Goal: Information Seeking & Learning: Check status

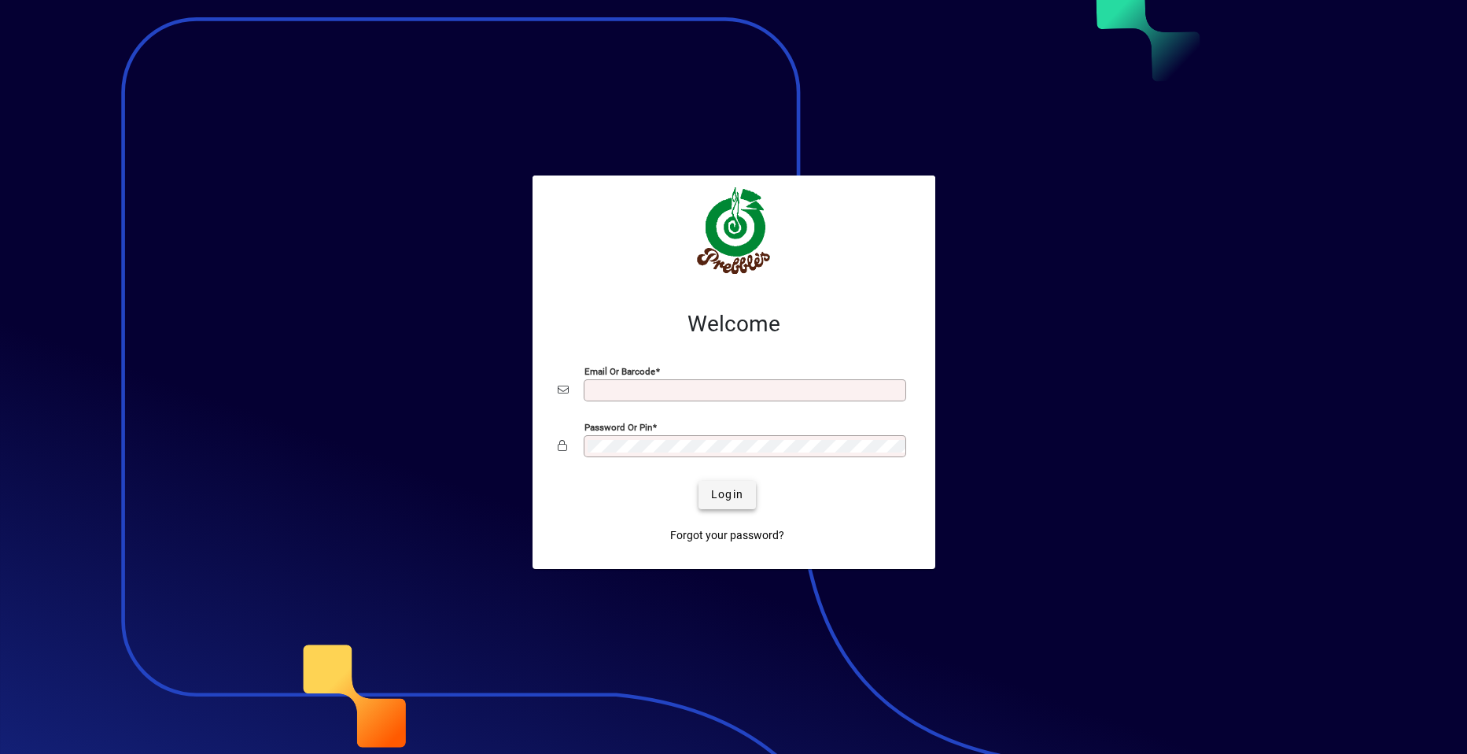
type input "**********"
click at [717, 496] on span "Login" at bounding box center [727, 494] width 32 height 17
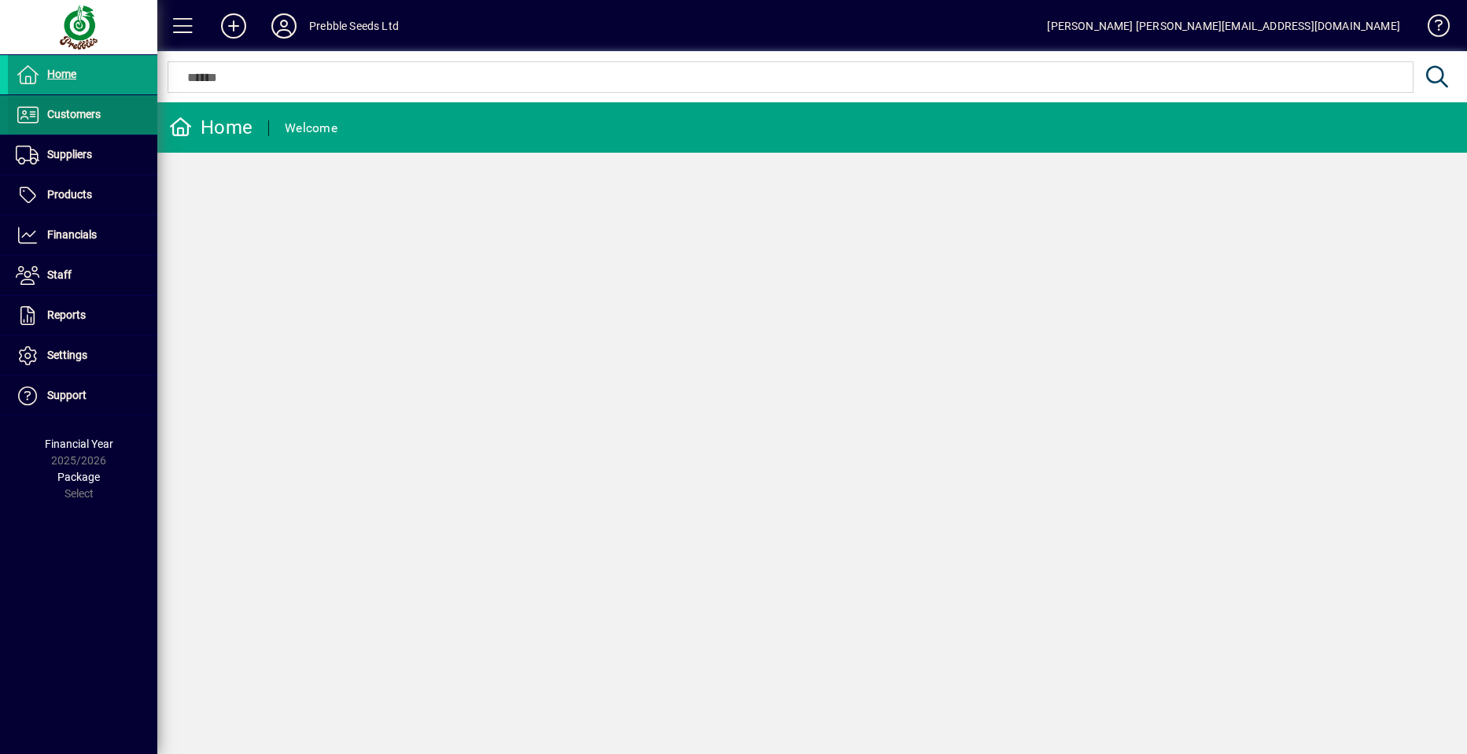
click at [92, 107] on span "Customers" at bounding box center [54, 114] width 93 height 19
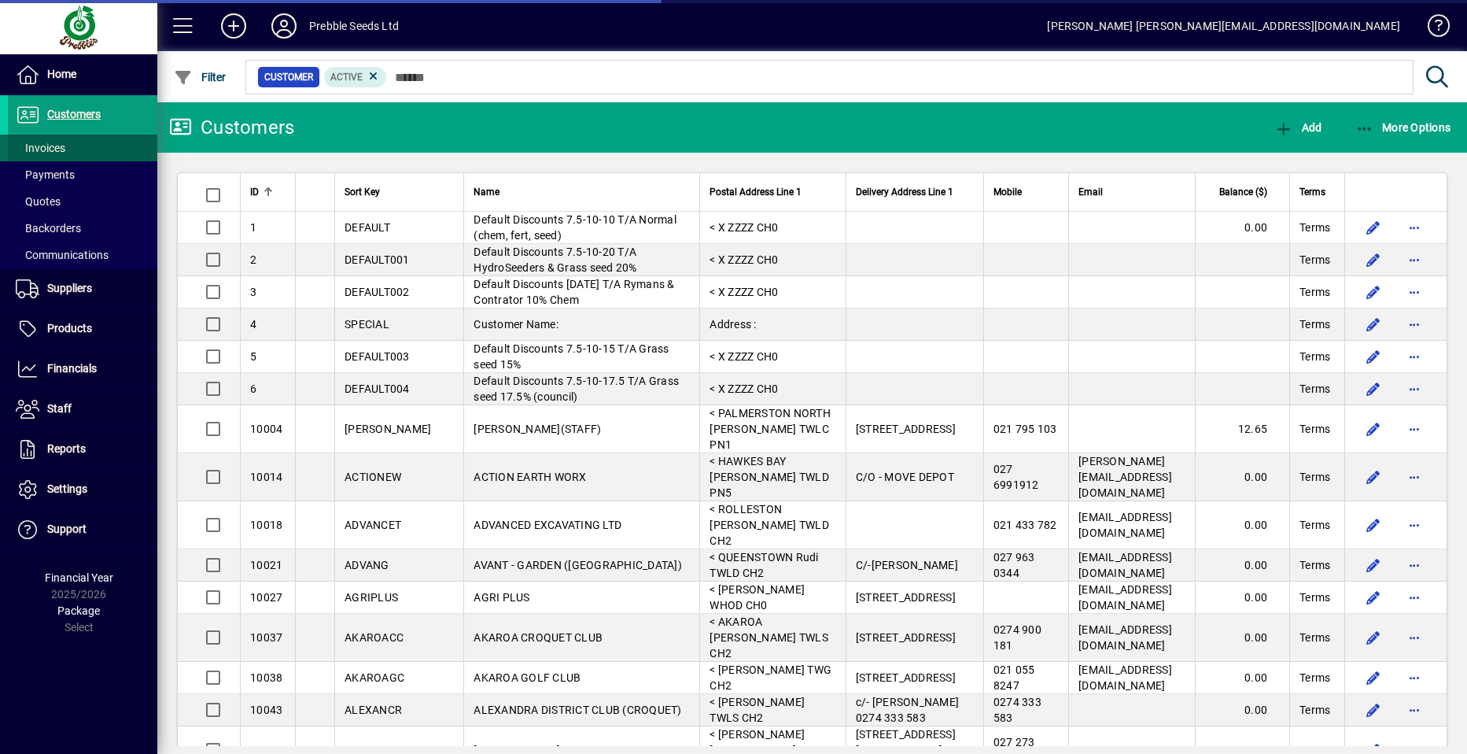
click at [88, 142] on span at bounding box center [82, 148] width 149 height 38
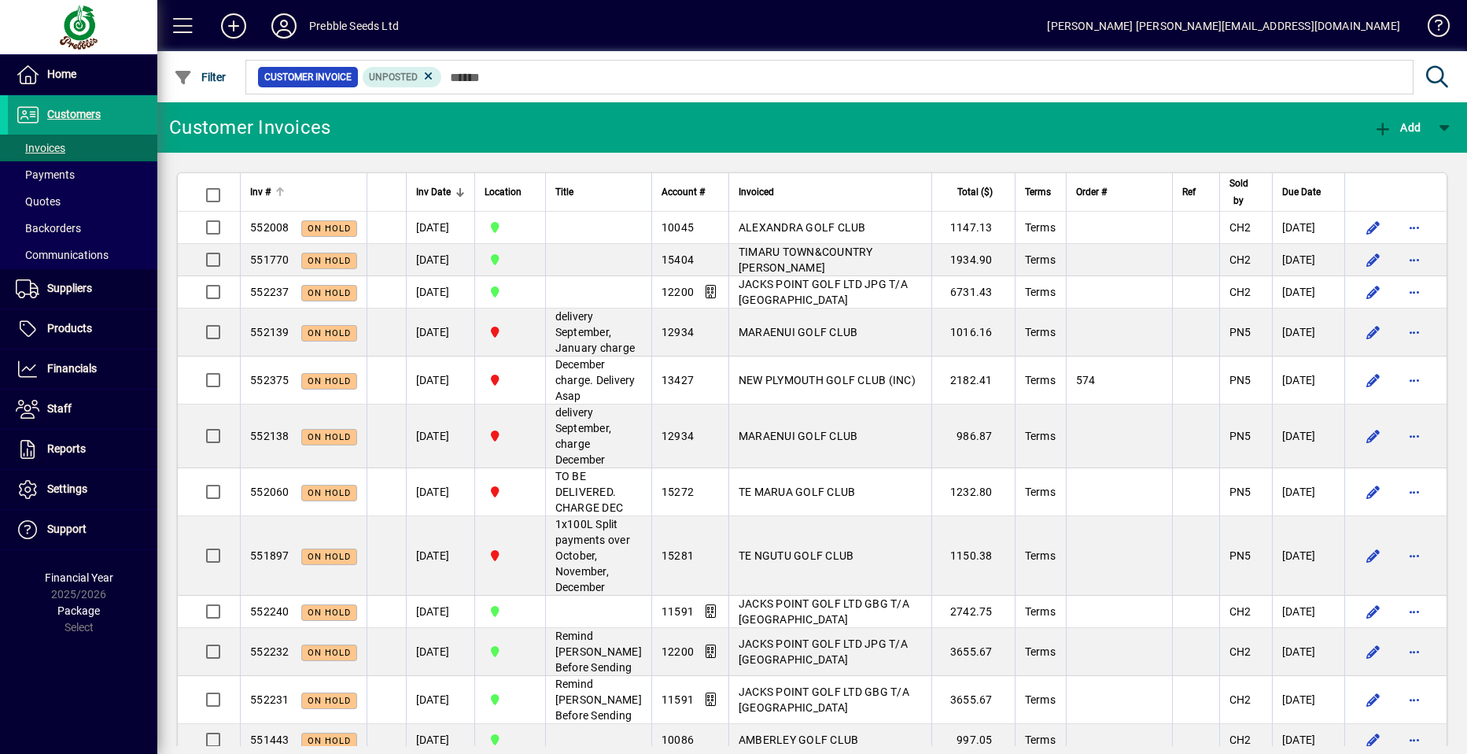
click at [260, 191] on span "Inv #" at bounding box center [260, 191] width 20 height 17
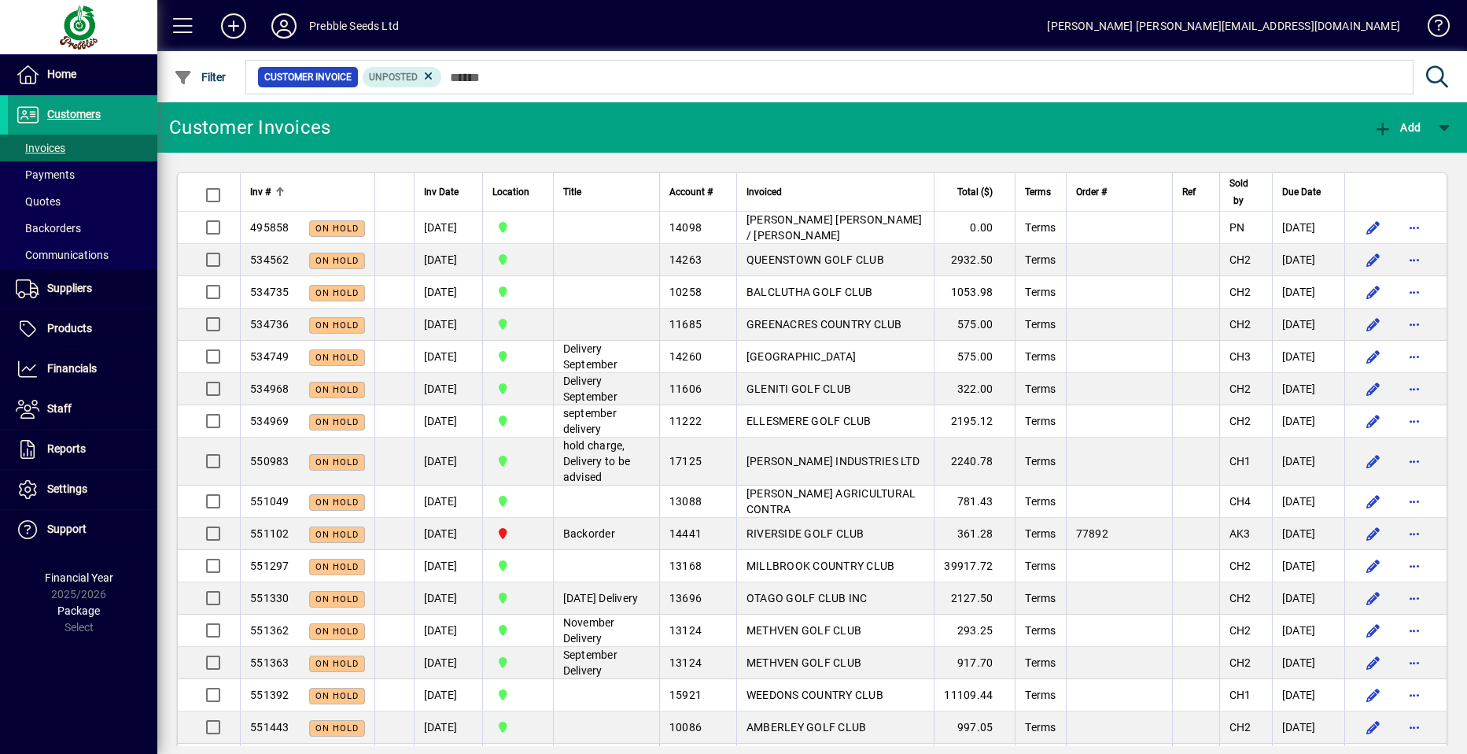
click at [260, 191] on span "Inv #" at bounding box center [260, 191] width 20 height 17
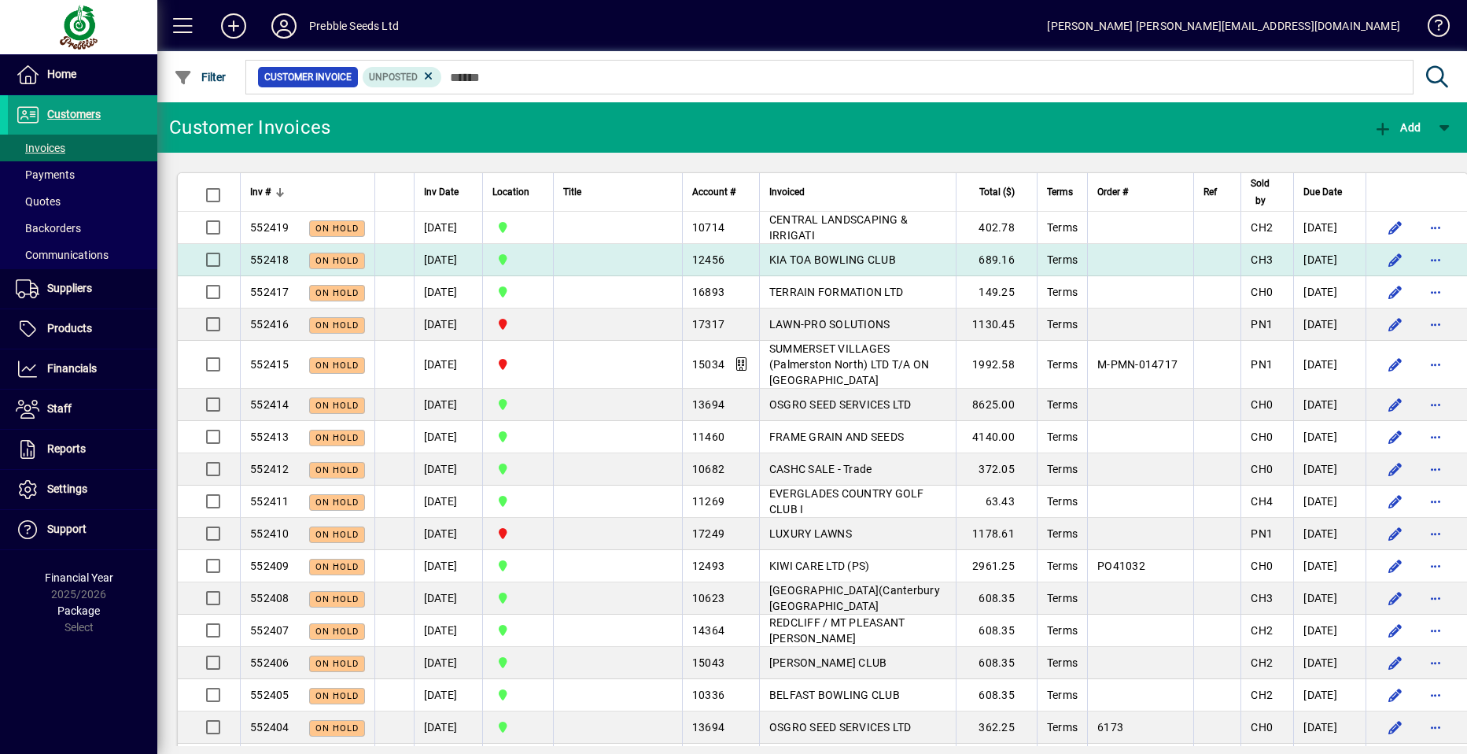
click at [797, 256] on span "KIA TOA BOWLING CLUB" at bounding box center [832, 259] width 127 height 13
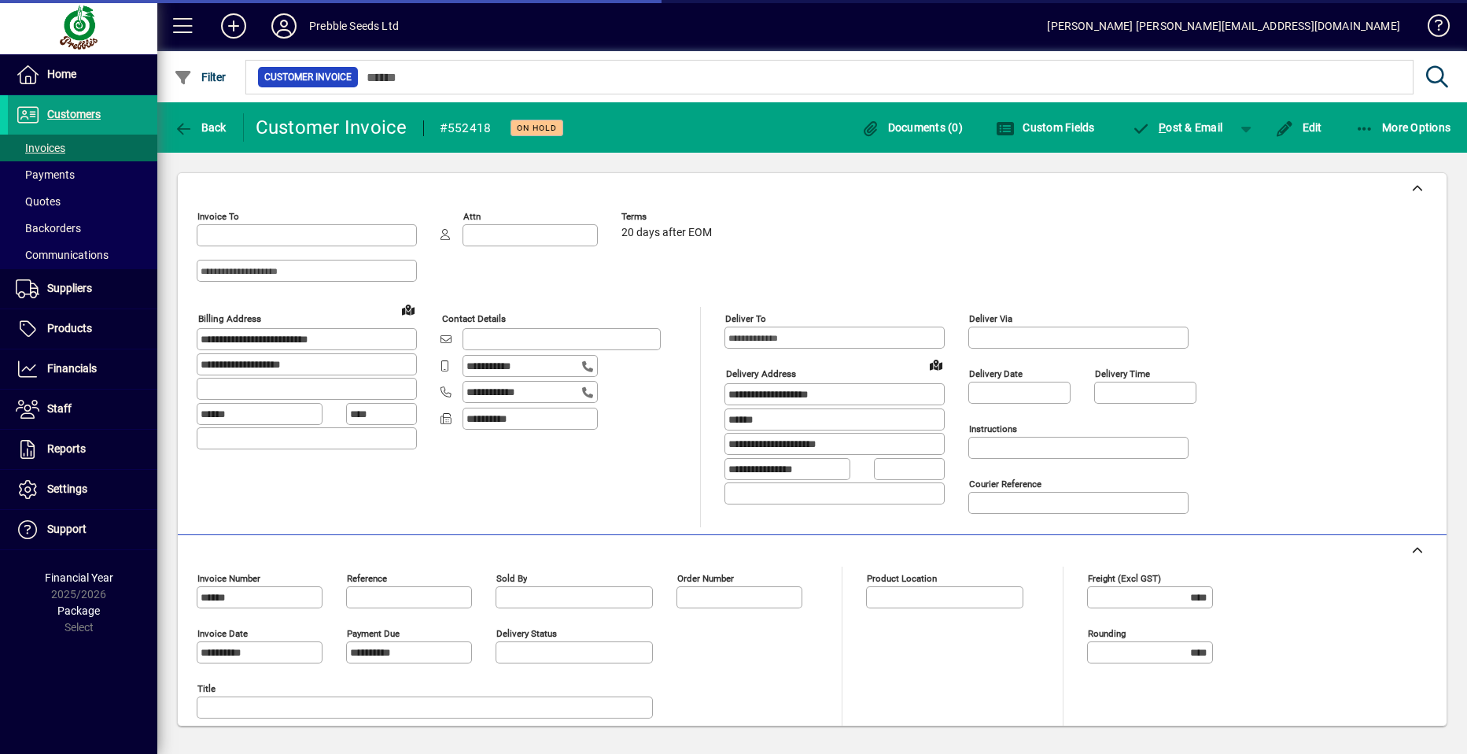
type input "**********"
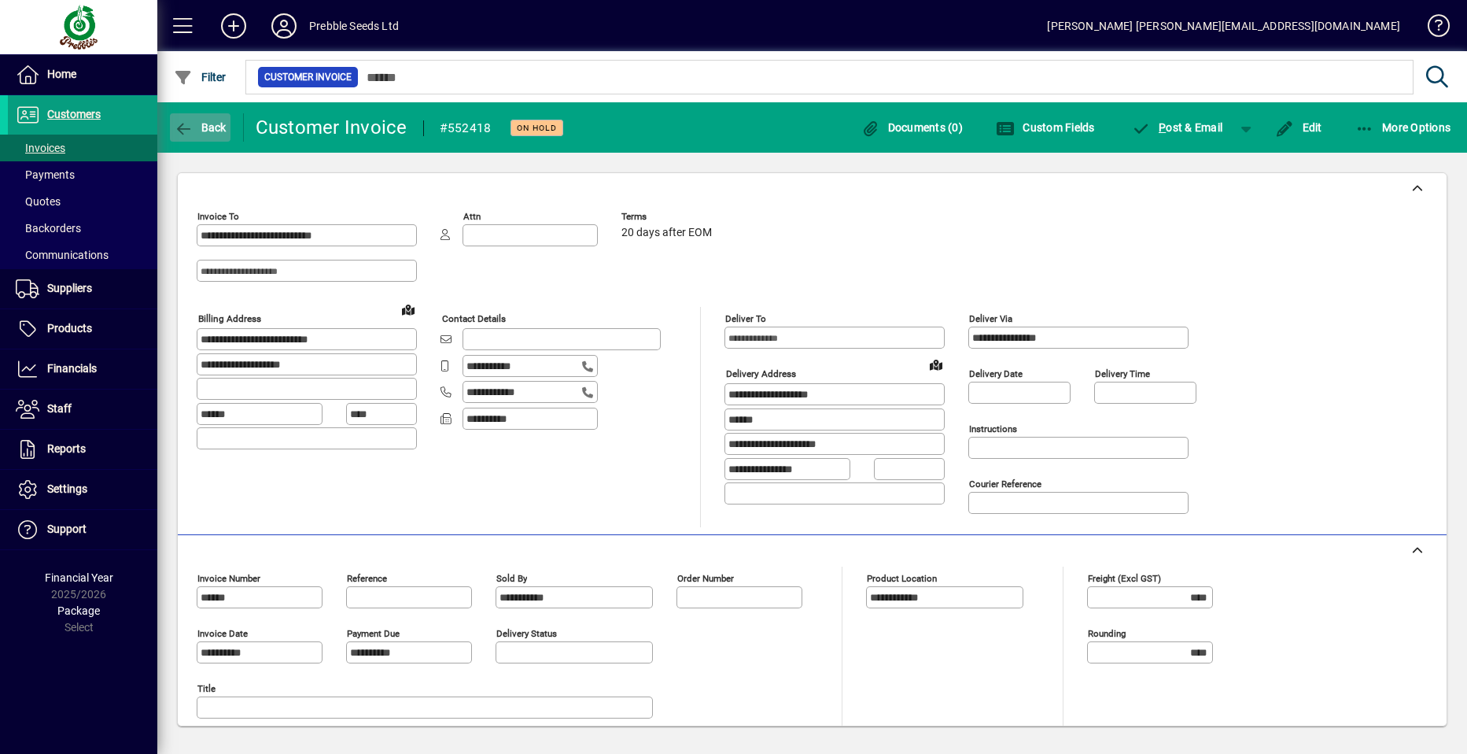
click at [205, 128] on span "Back" at bounding box center [200, 127] width 53 height 13
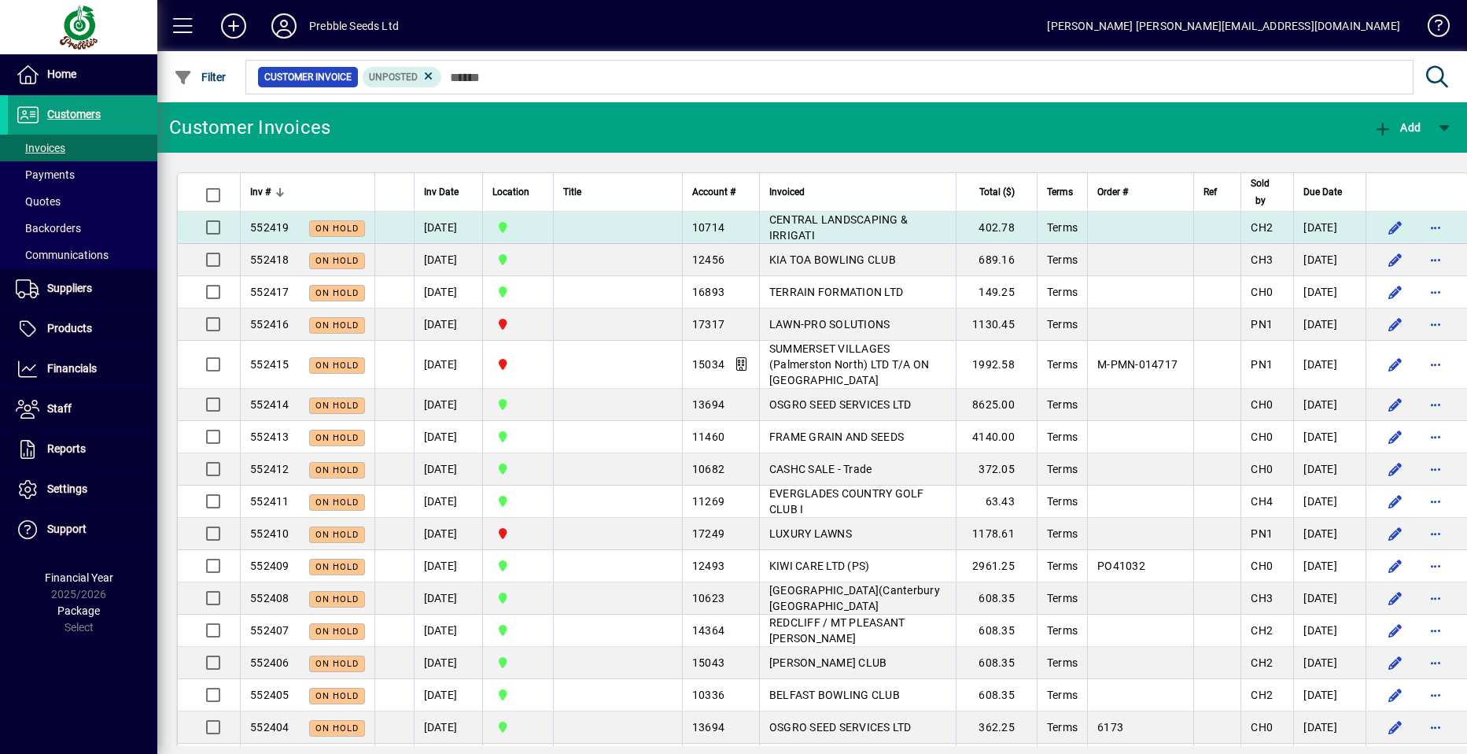
click at [786, 223] on span "CENTRAL LANDSCAPING & IRRIGATI" at bounding box center [838, 227] width 138 height 28
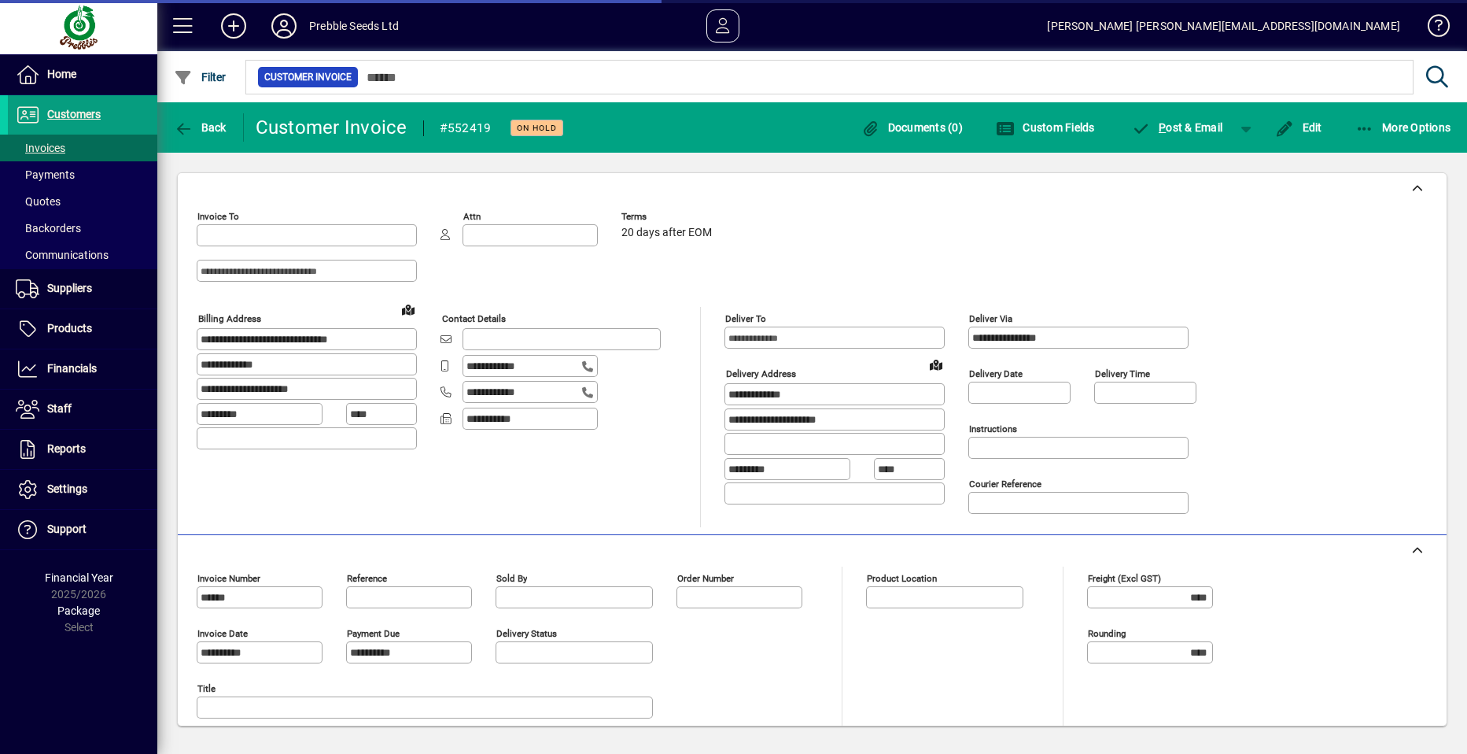
type input "**********"
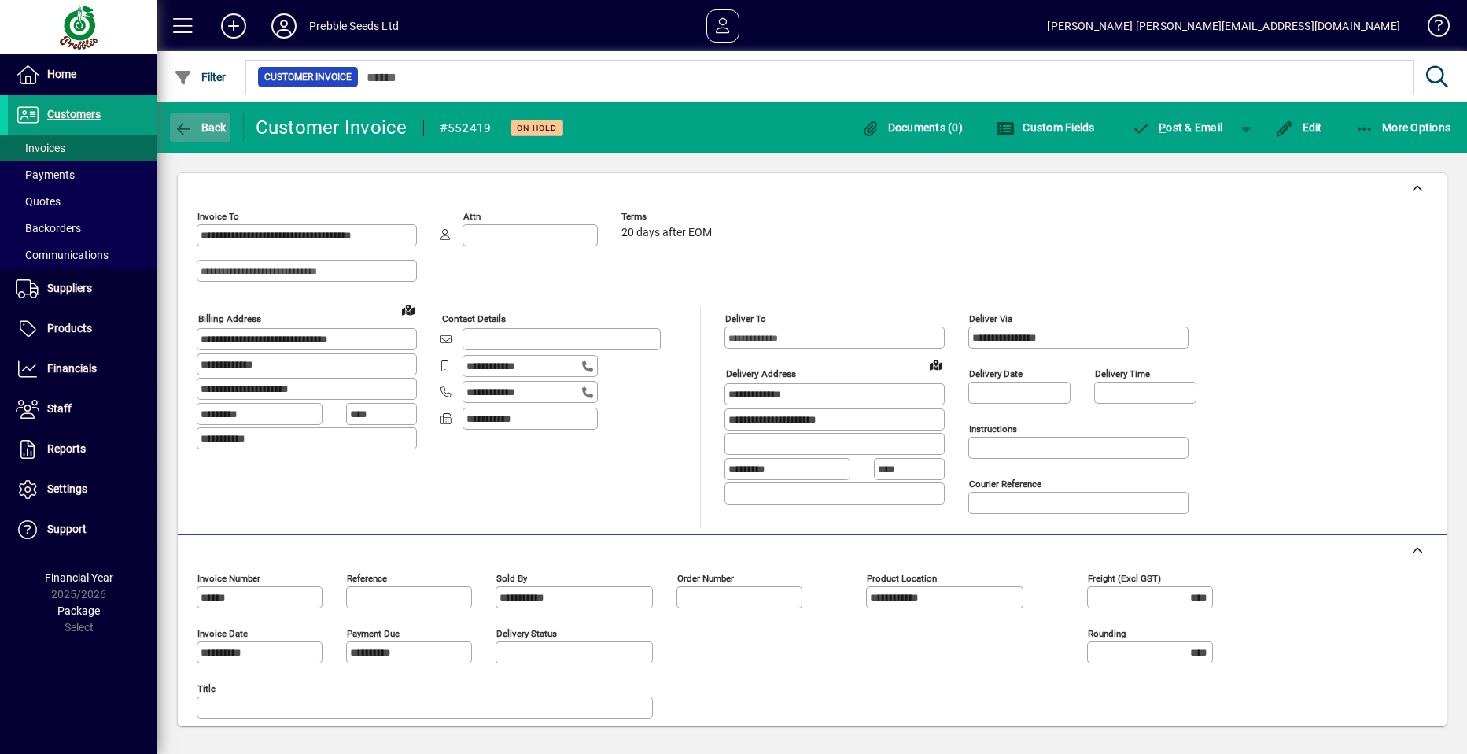
click at [201, 127] on span "Back" at bounding box center [200, 127] width 53 height 13
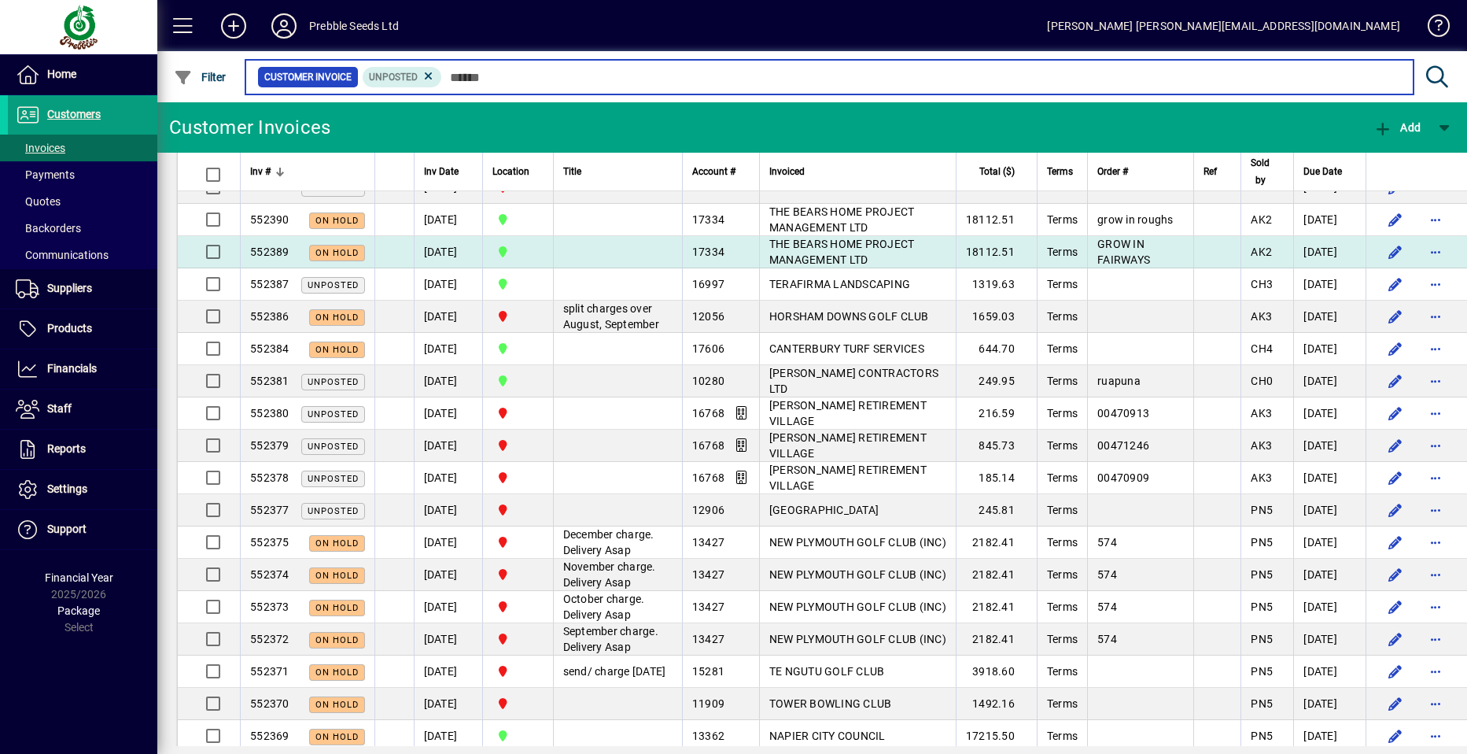
scroll to position [787, 0]
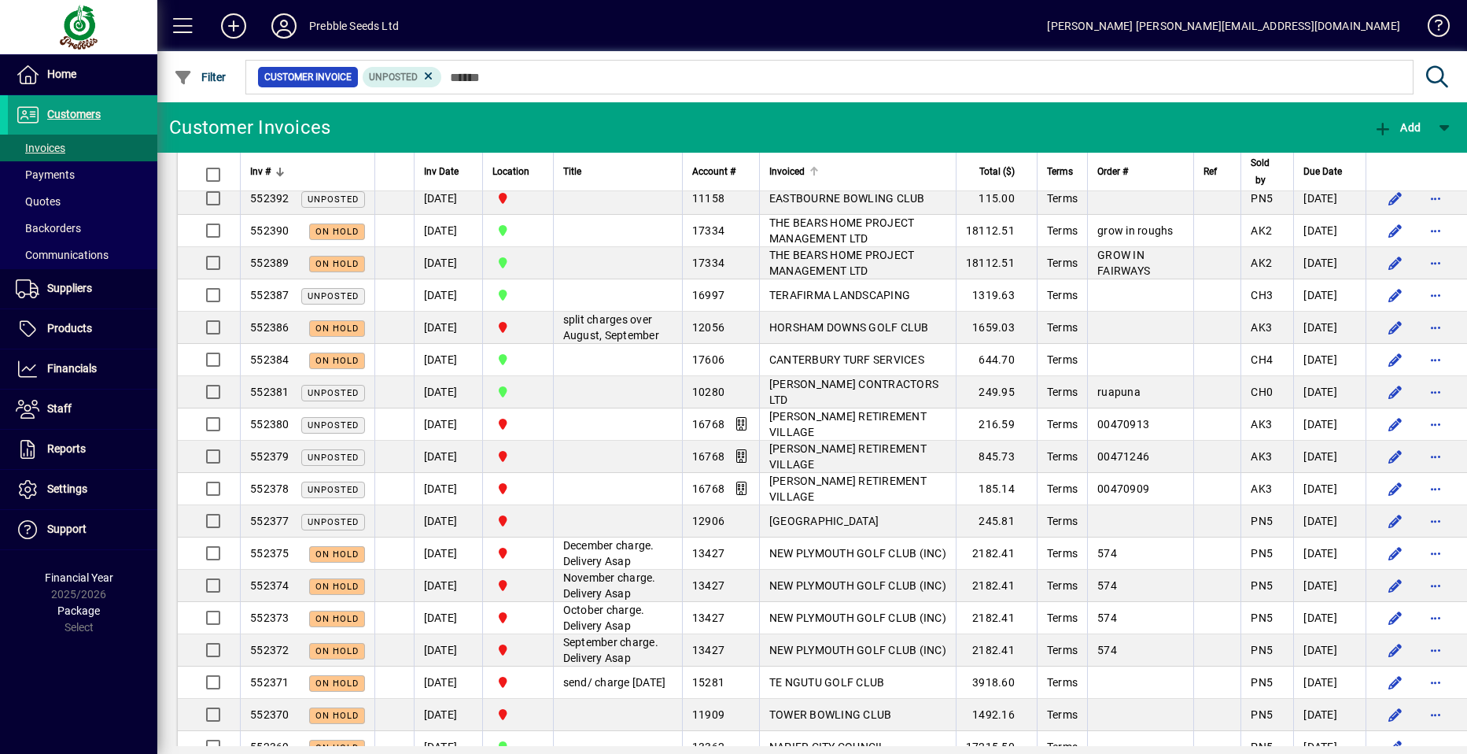
click at [769, 172] on span "Invoiced" at bounding box center [786, 171] width 35 height 17
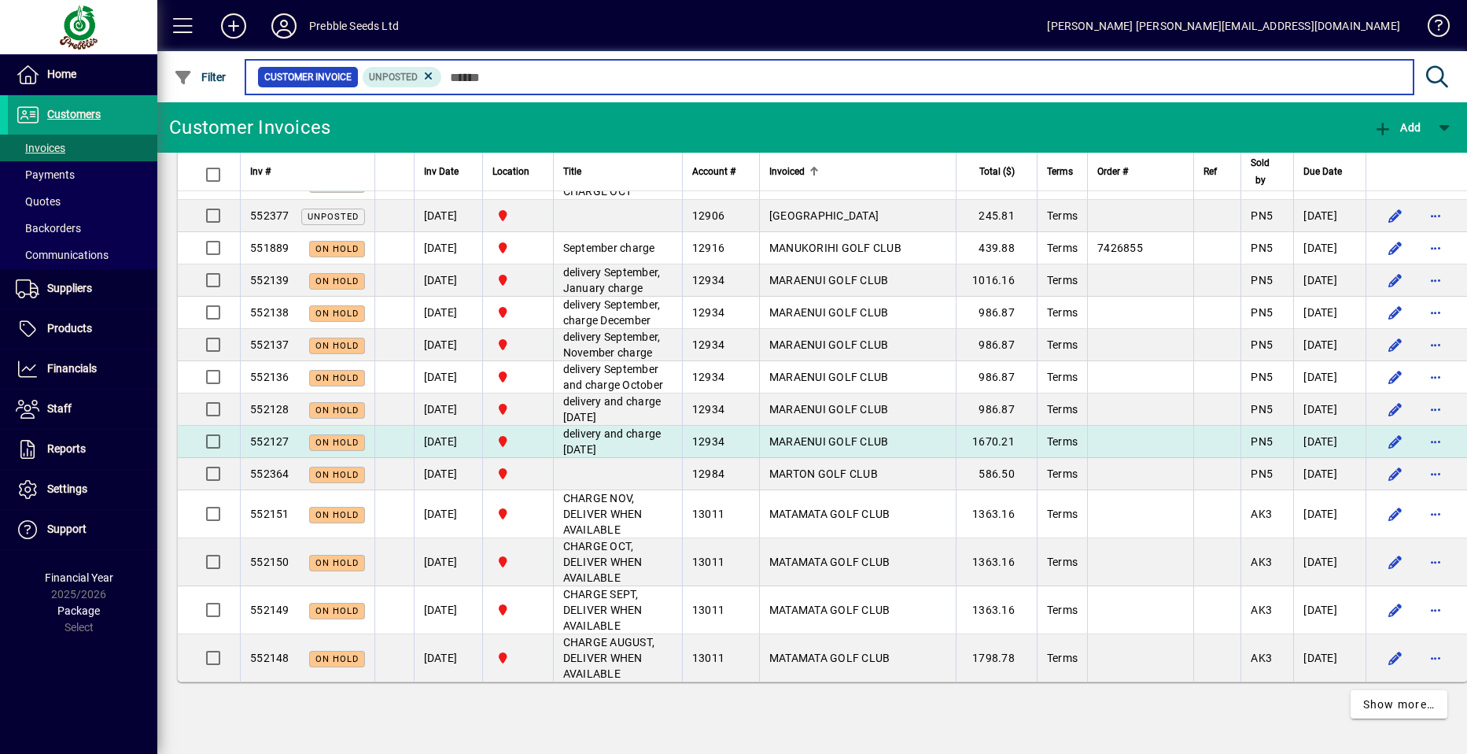
scroll to position [3511, 0]
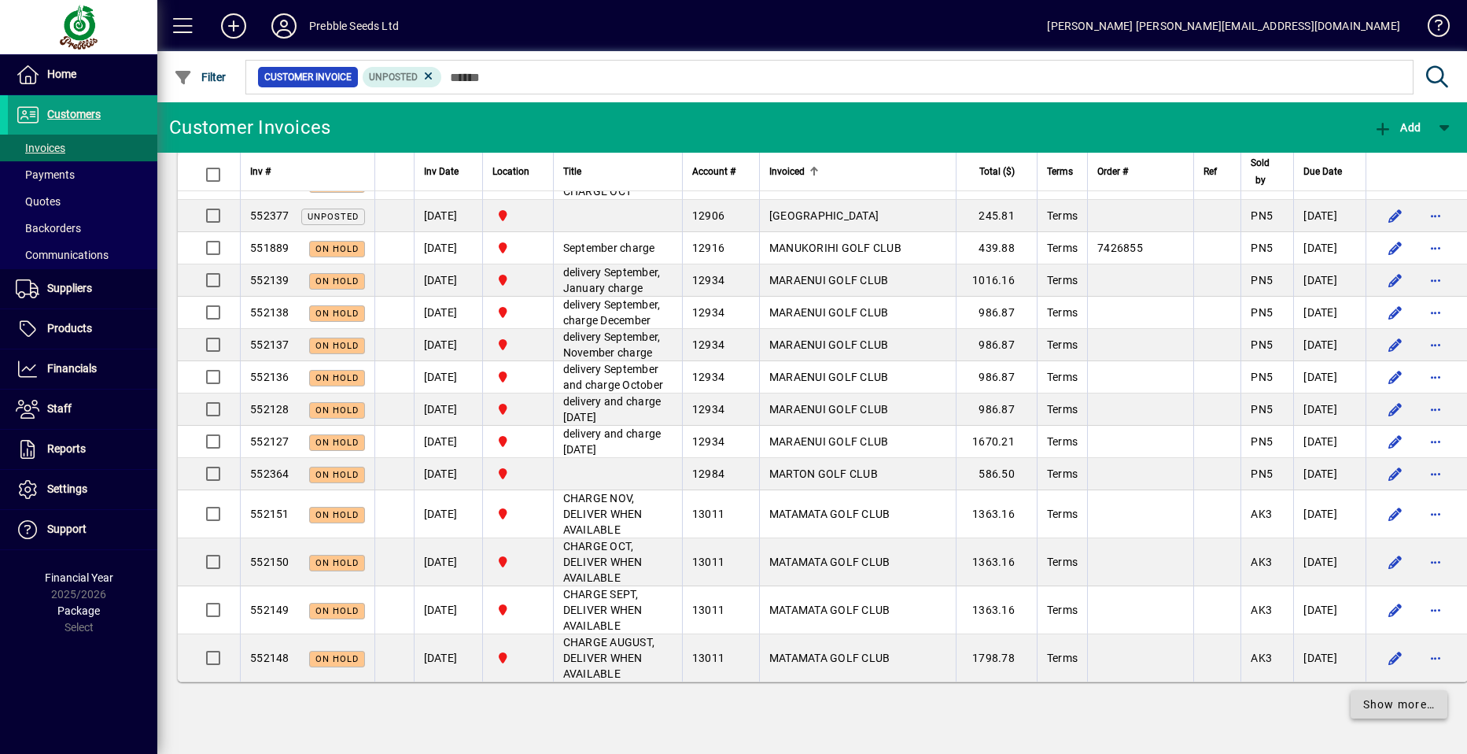
click at [1386, 707] on span "Show more…" at bounding box center [1400, 704] width 72 height 17
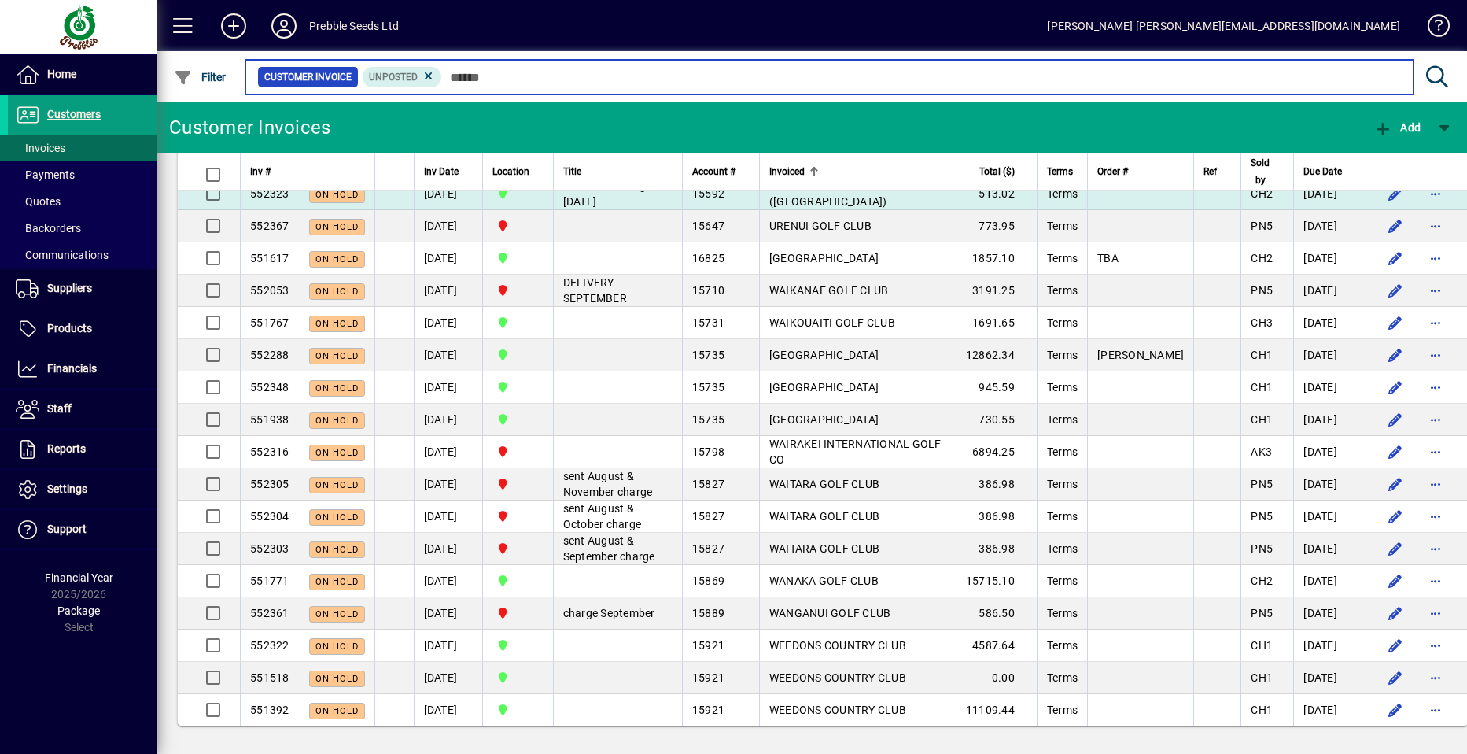
scroll to position [6866, 0]
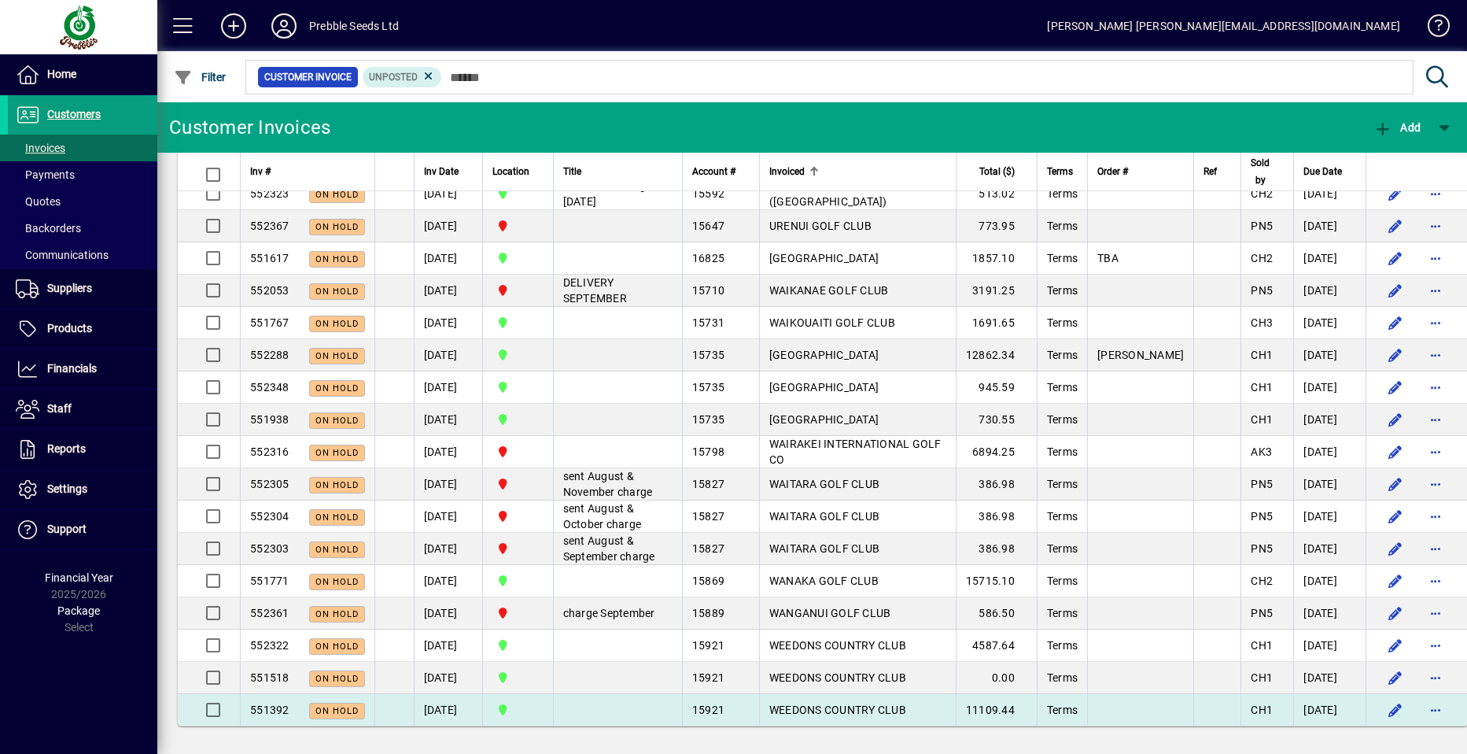
click at [803, 710] on span "WEEDONS COUNTRY CLUB" at bounding box center [837, 709] width 137 height 13
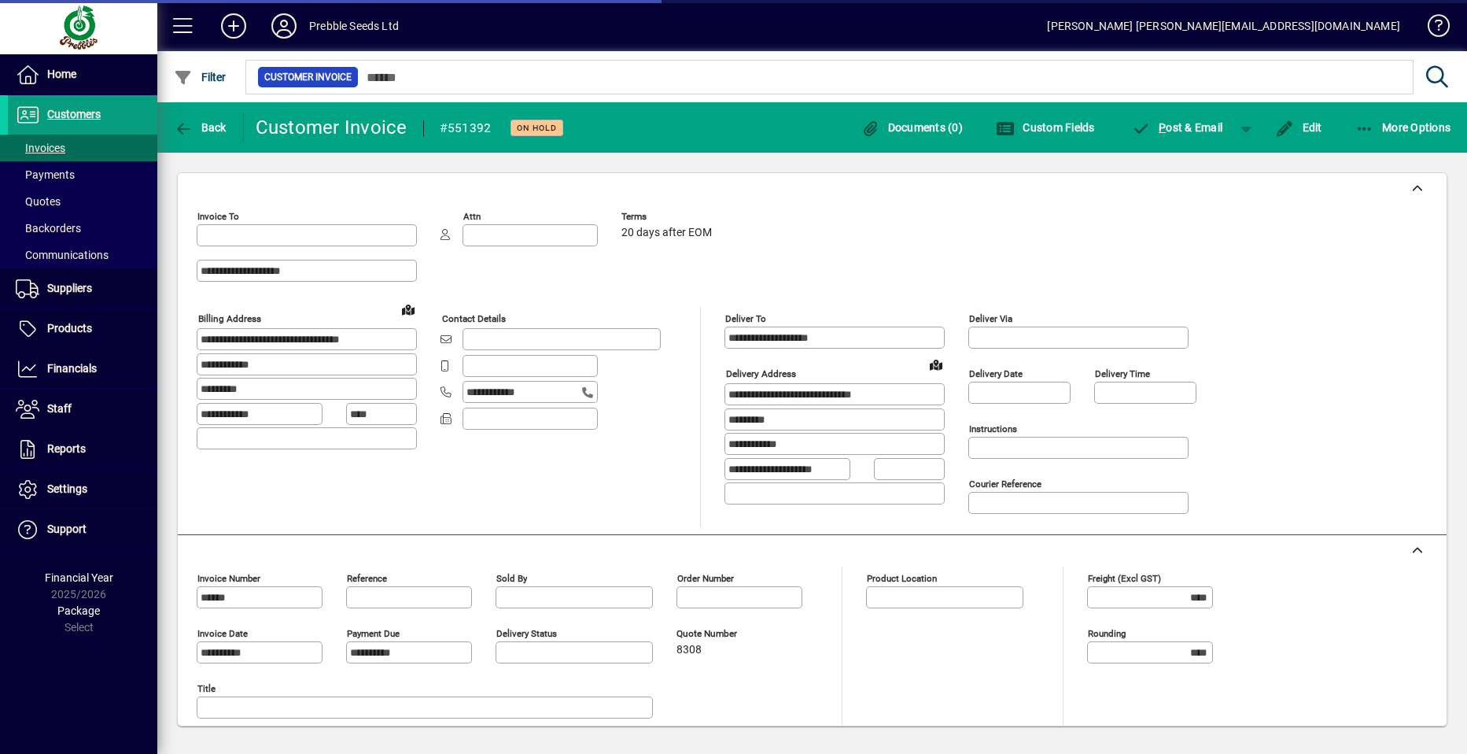
type input "**********"
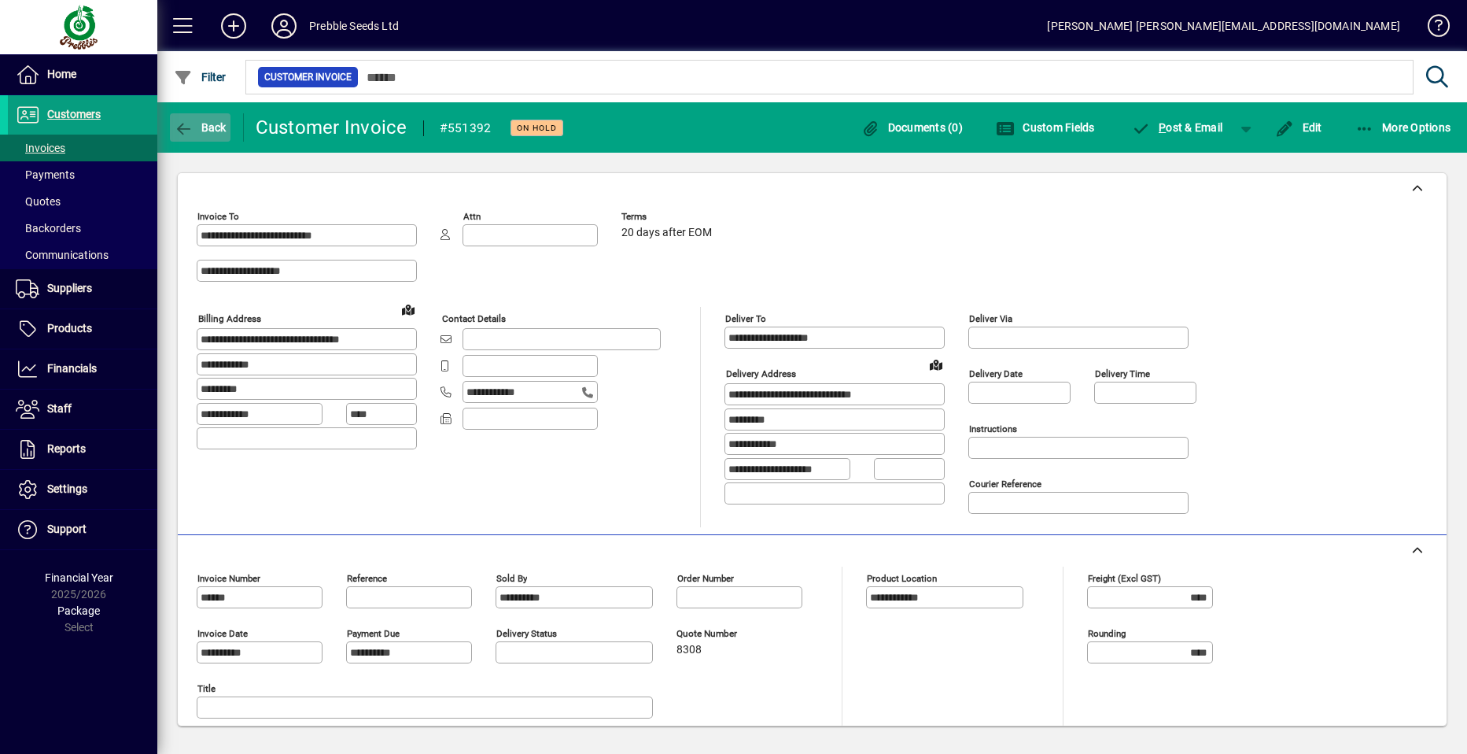
click at [204, 127] on span "Back" at bounding box center [200, 127] width 53 height 13
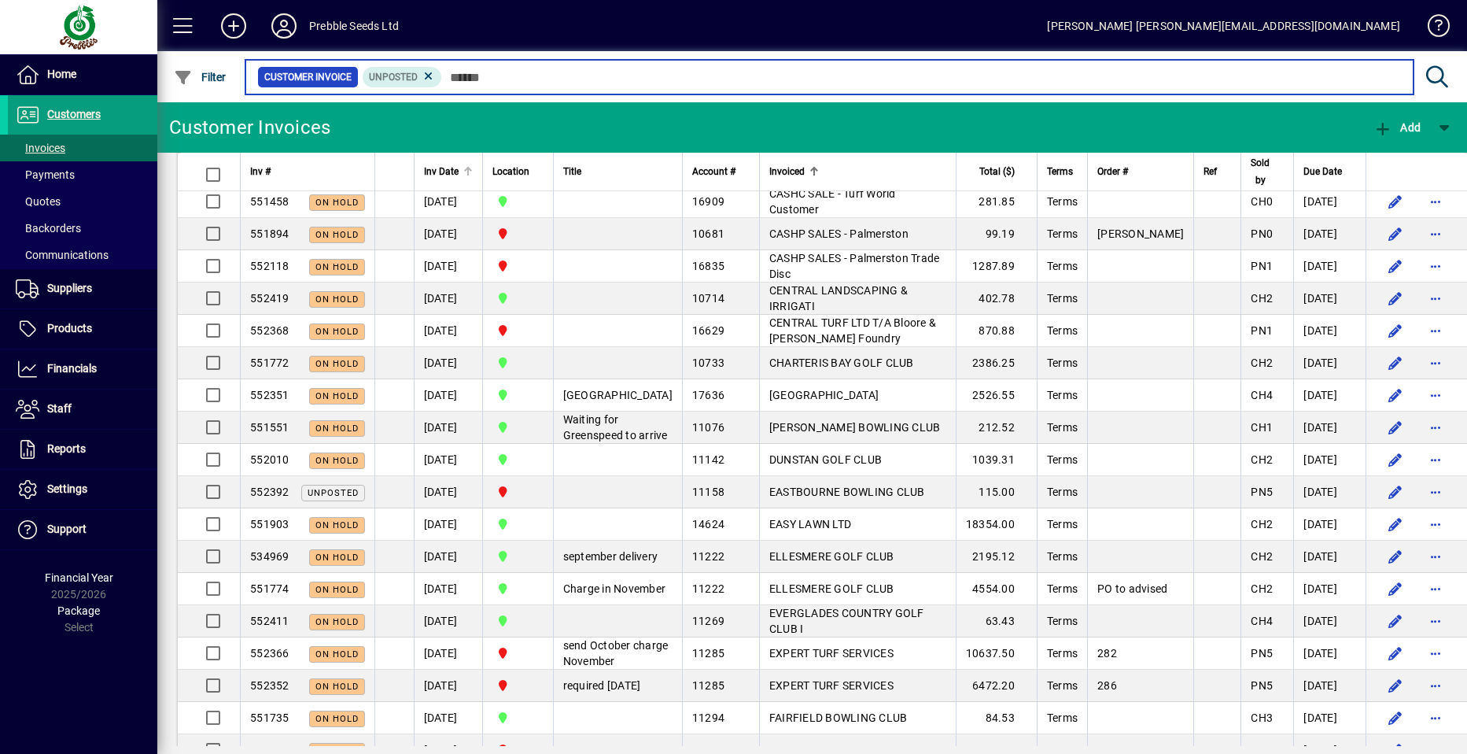
scroll to position [336, 0]
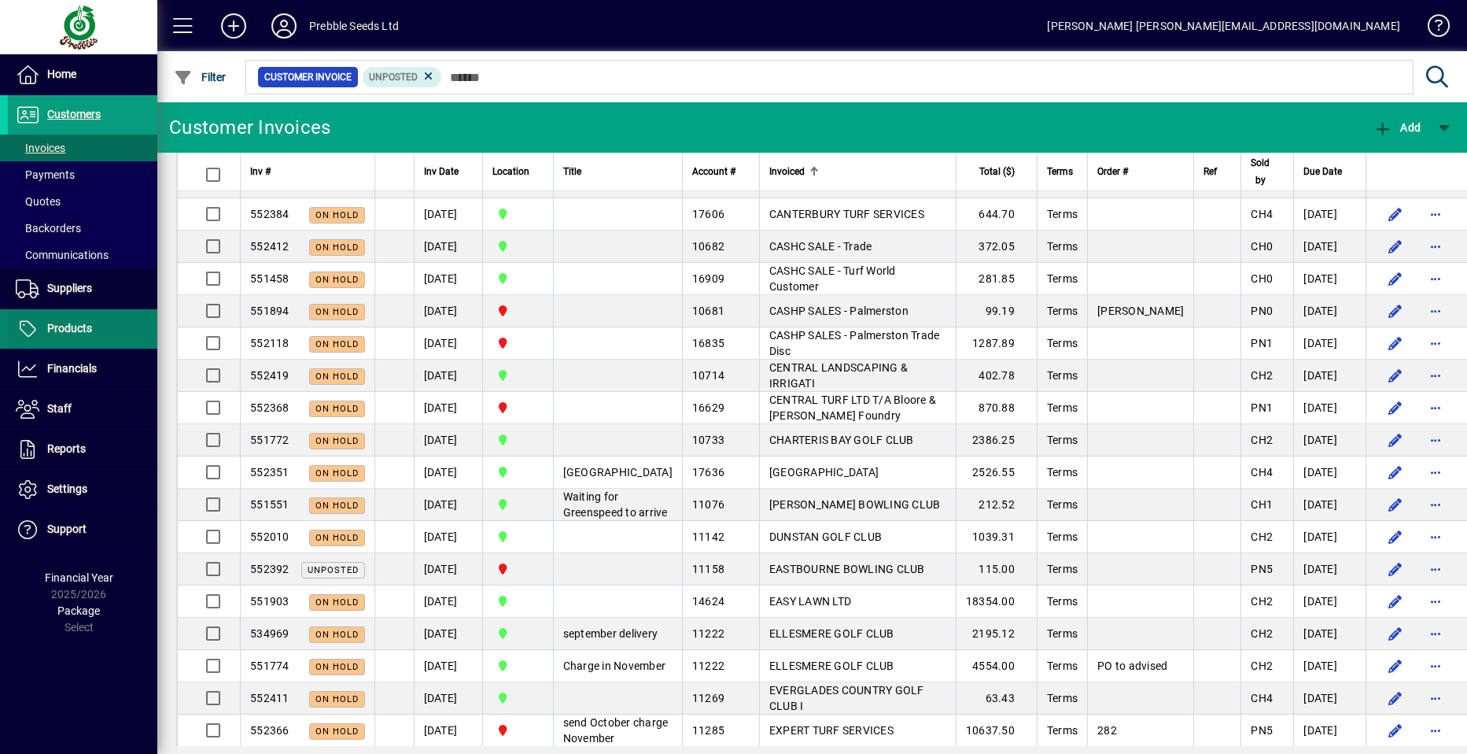
click at [102, 325] on span at bounding box center [82, 329] width 149 height 38
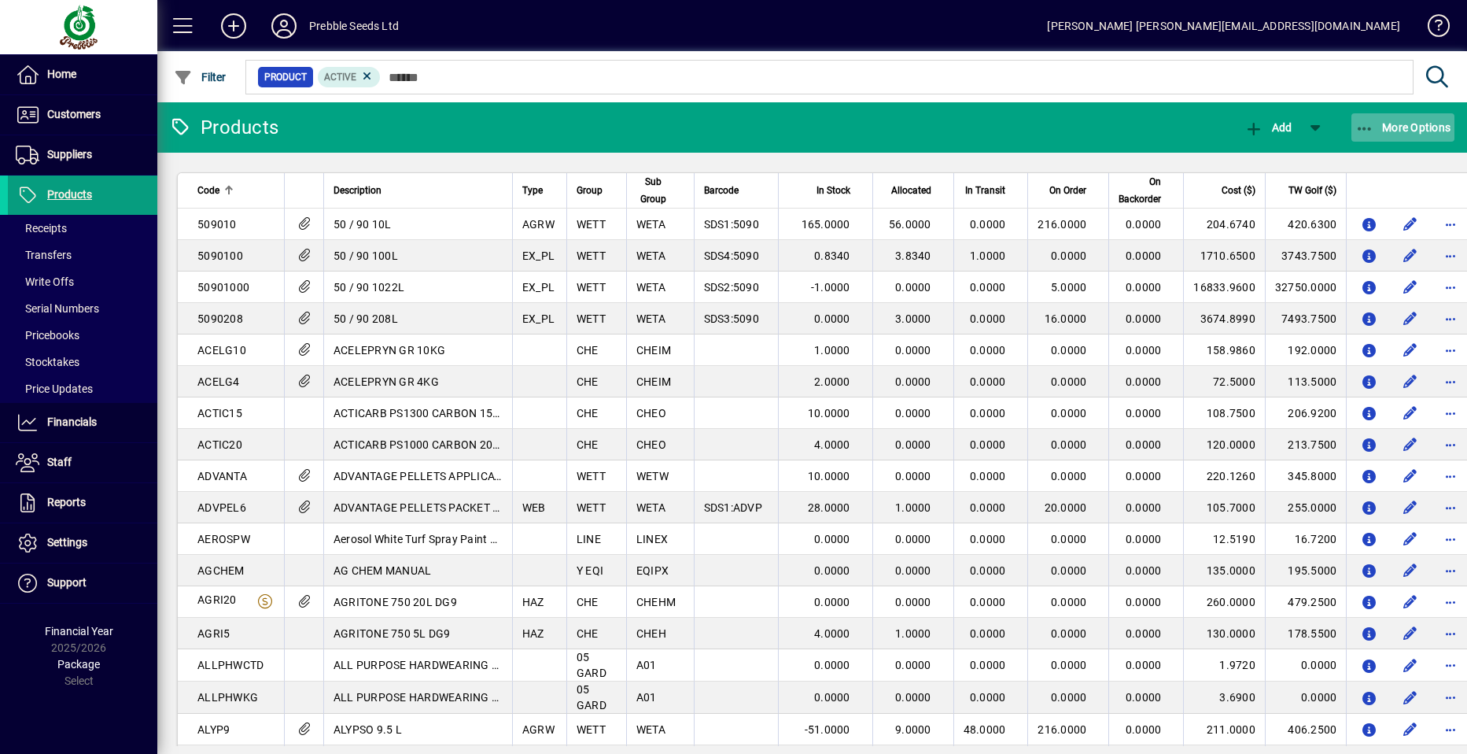
click at [1404, 127] on span "More Options" at bounding box center [1404, 127] width 96 height 13
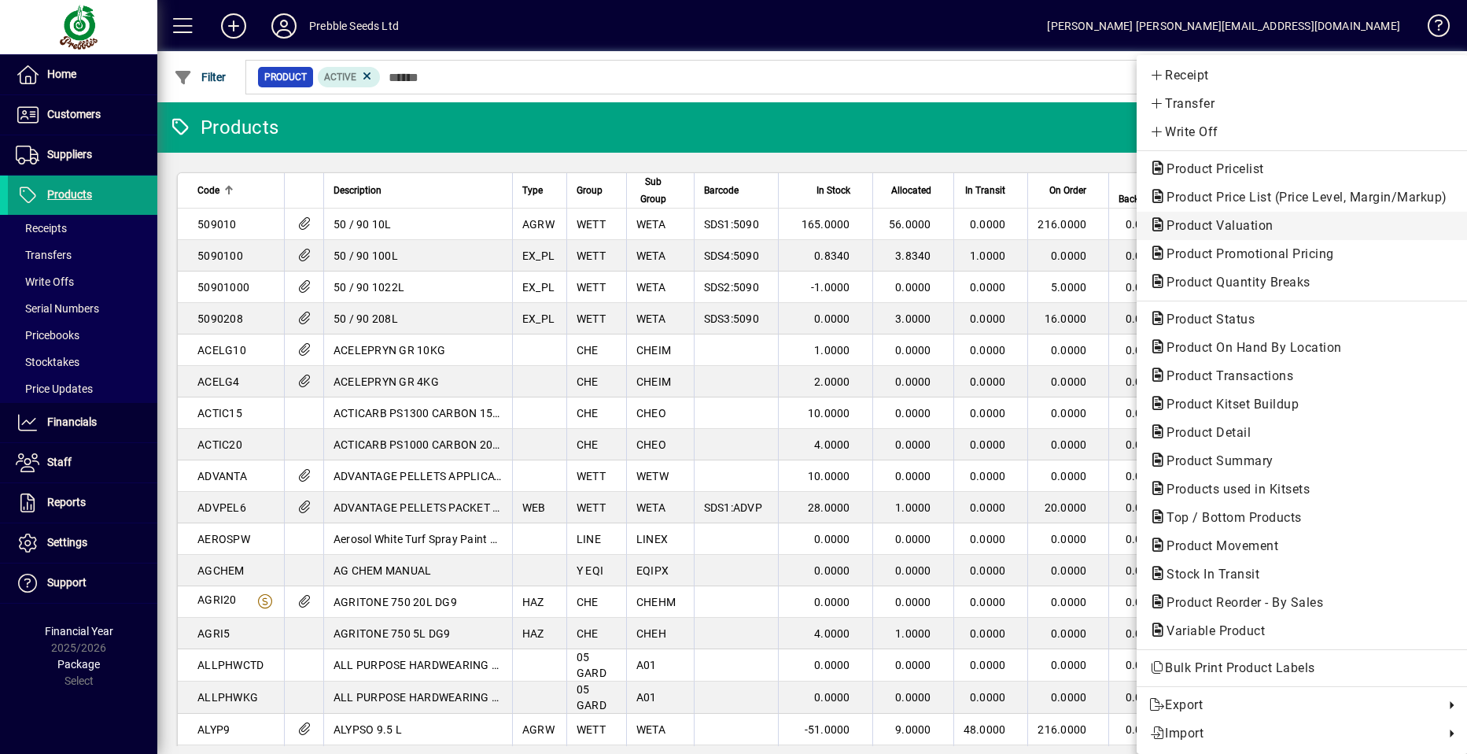
click at [1234, 225] on span "Product Valuation" at bounding box center [1216, 225] width 132 height 15
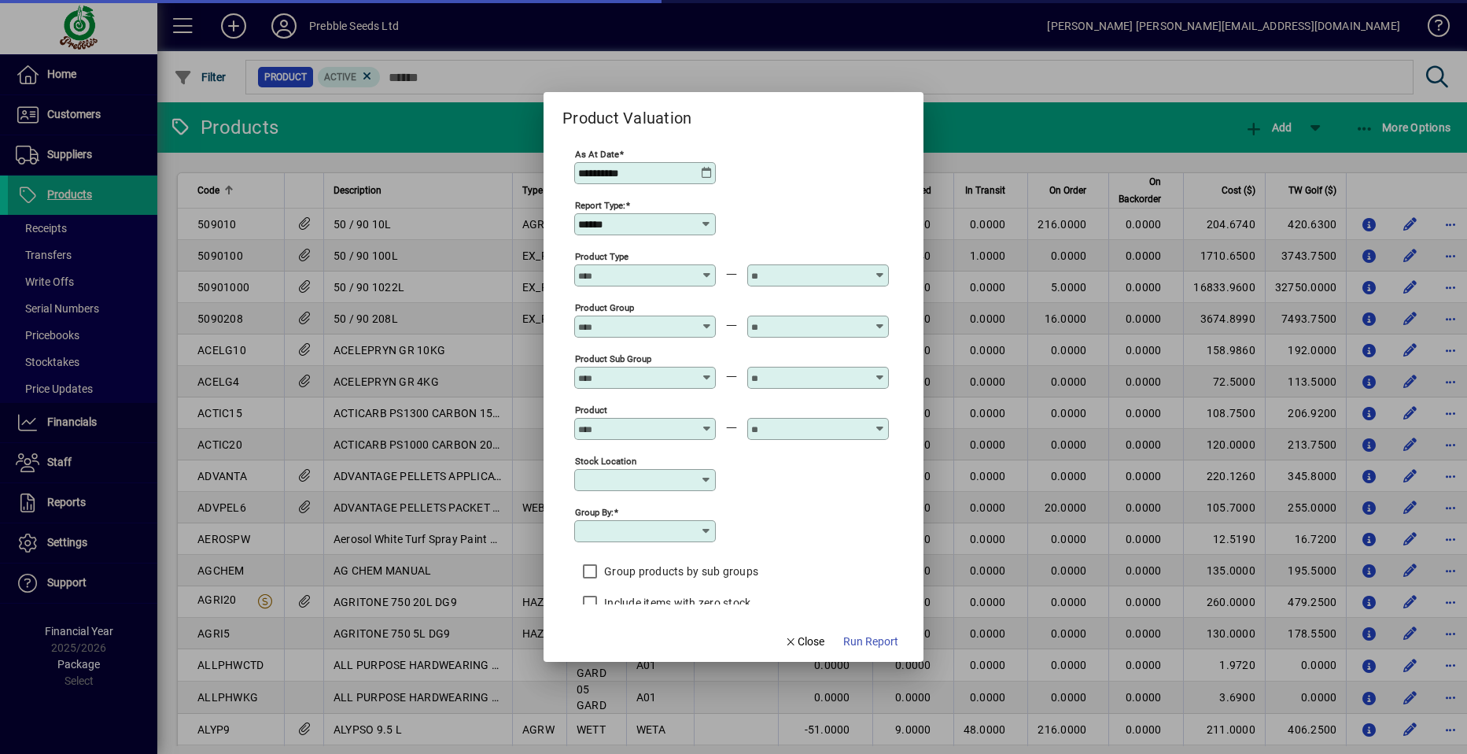
type input "**********"
click at [880, 371] on icon at bounding box center [880, 371] width 12 height 0
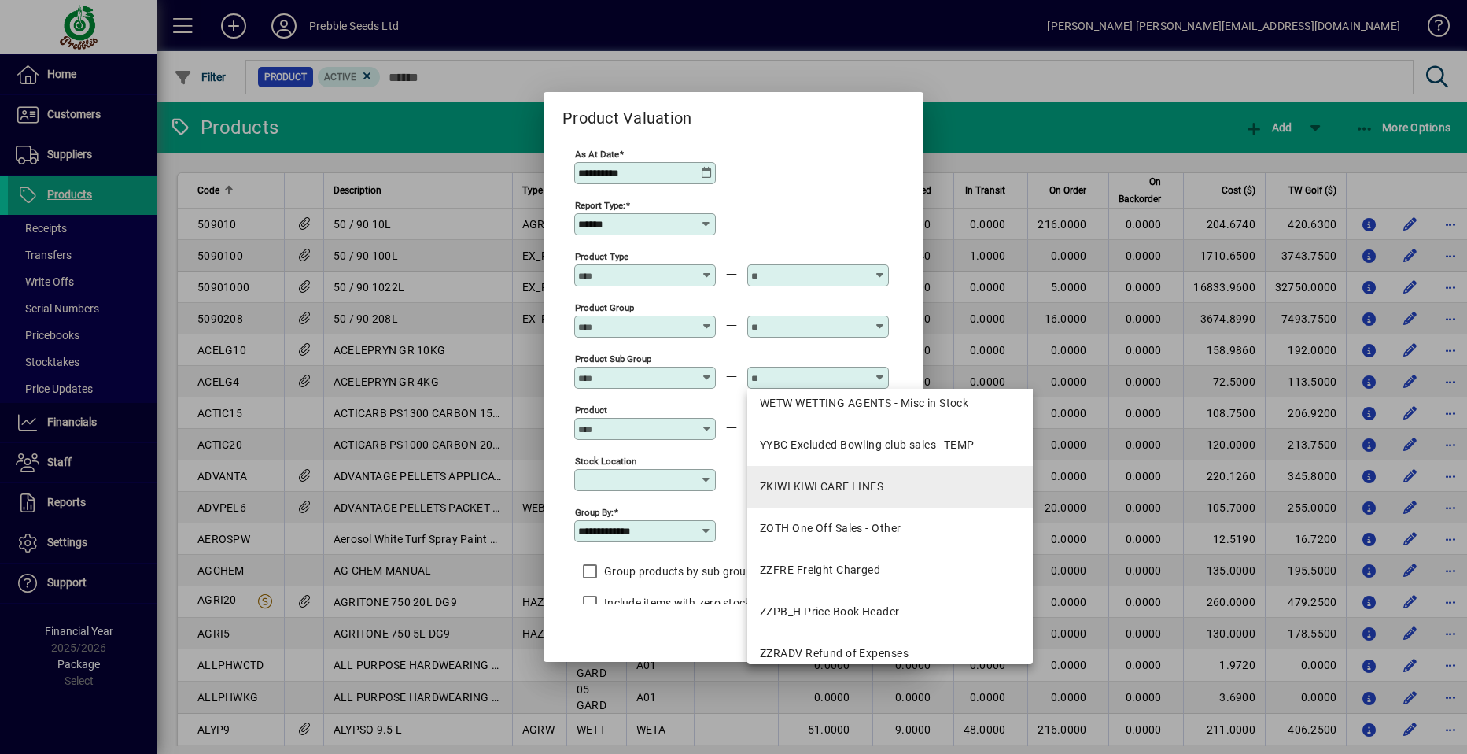
scroll to position [2903, 0]
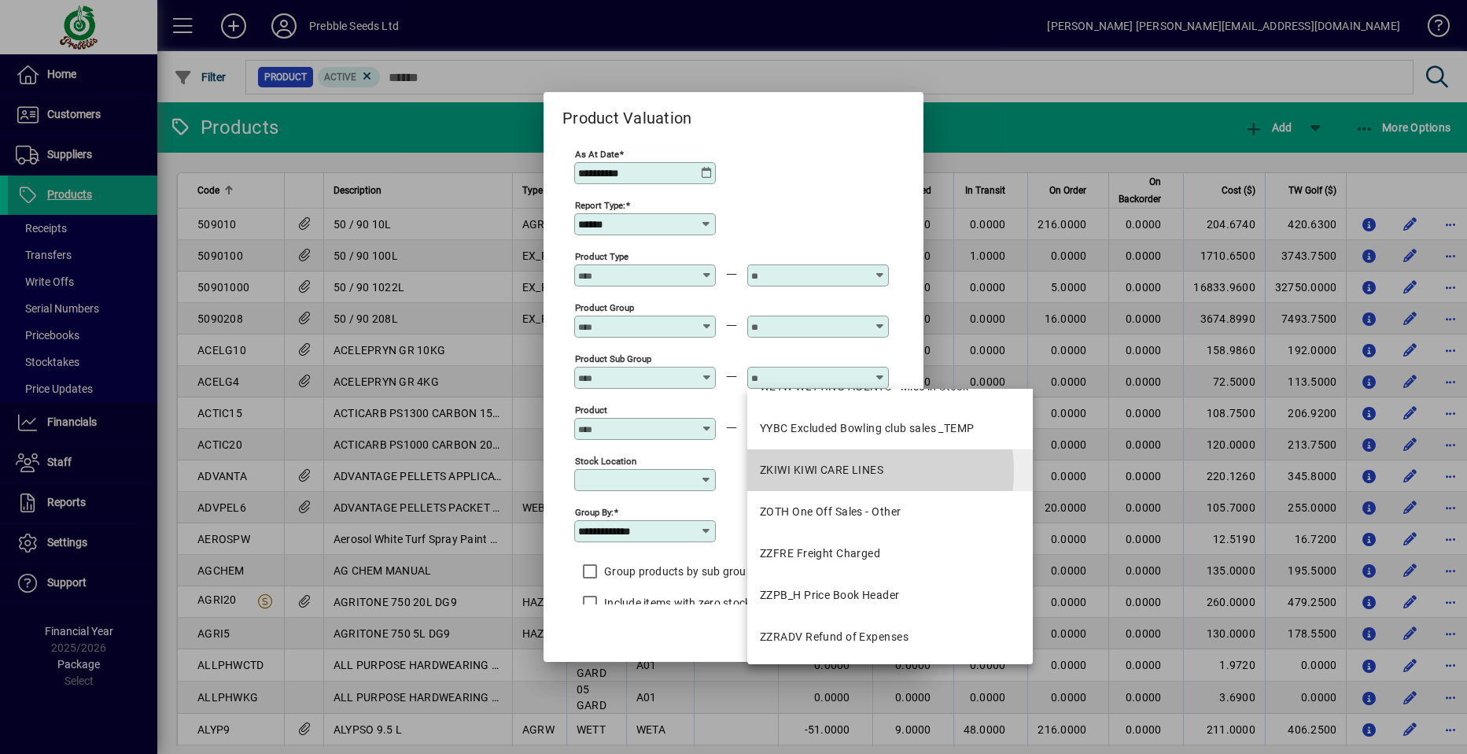
click at [862, 471] on div "ZKIWI KIWI CARE LINES" at bounding box center [822, 470] width 124 height 17
type input "**********"
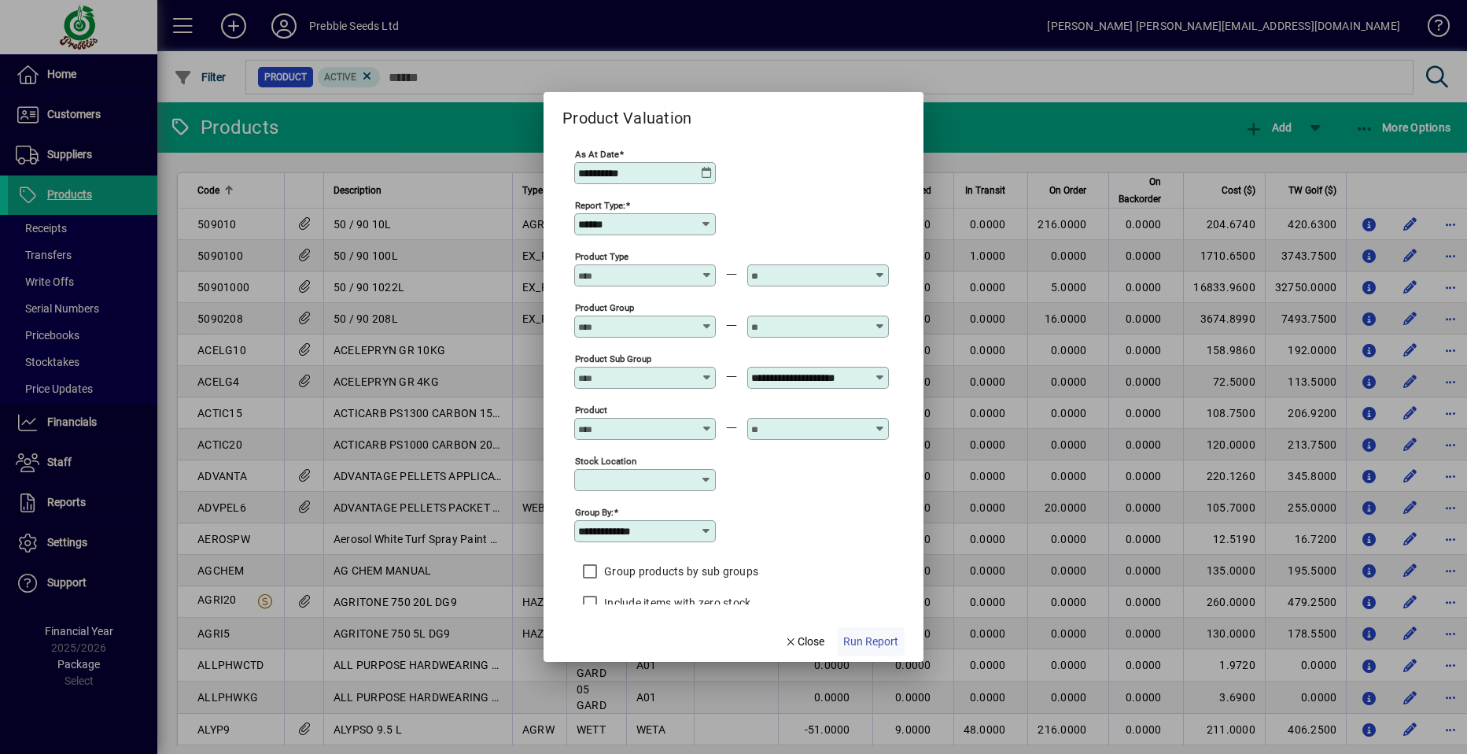
scroll to position [0, 0]
click at [877, 639] on span "Run Report" at bounding box center [870, 641] width 55 height 17
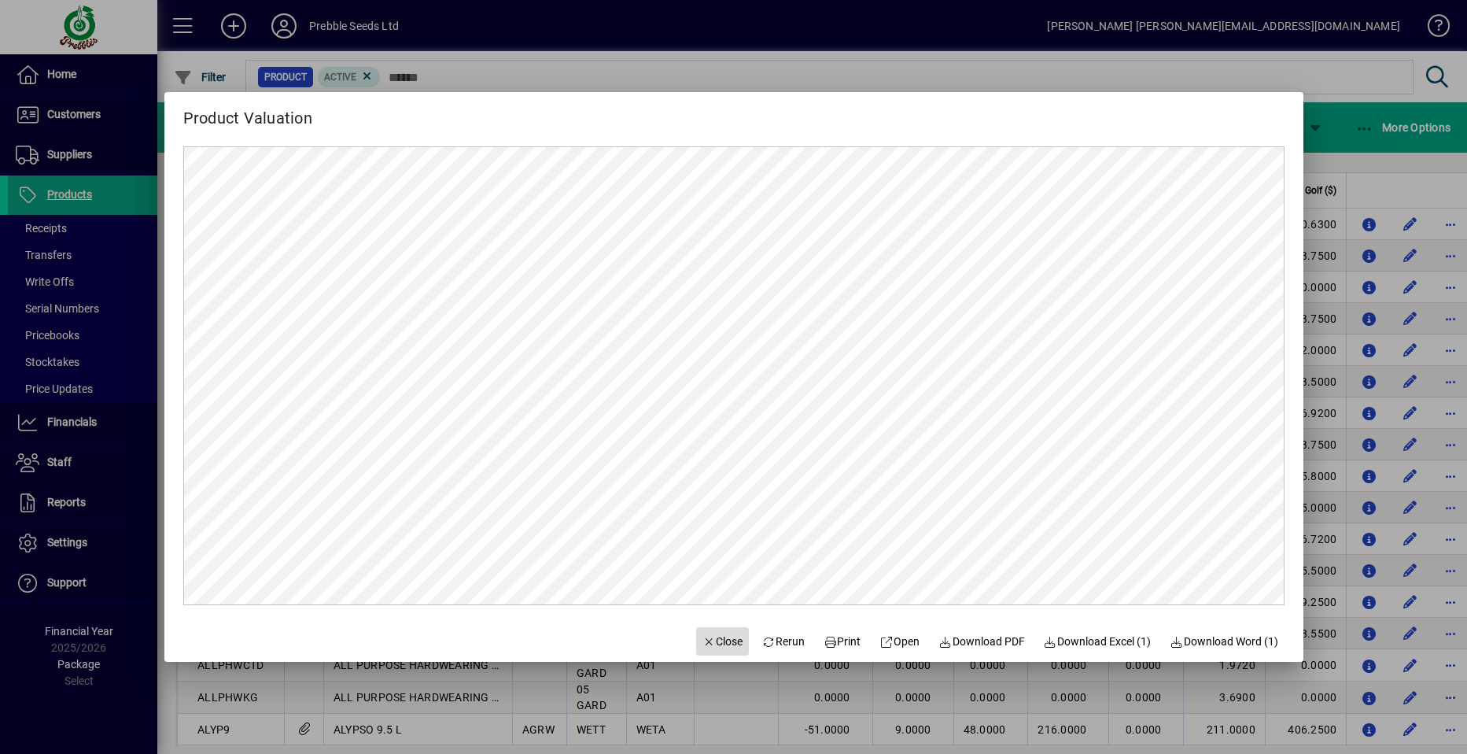
click at [717, 640] on span "Close" at bounding box center [723, 641] width 41 height 17
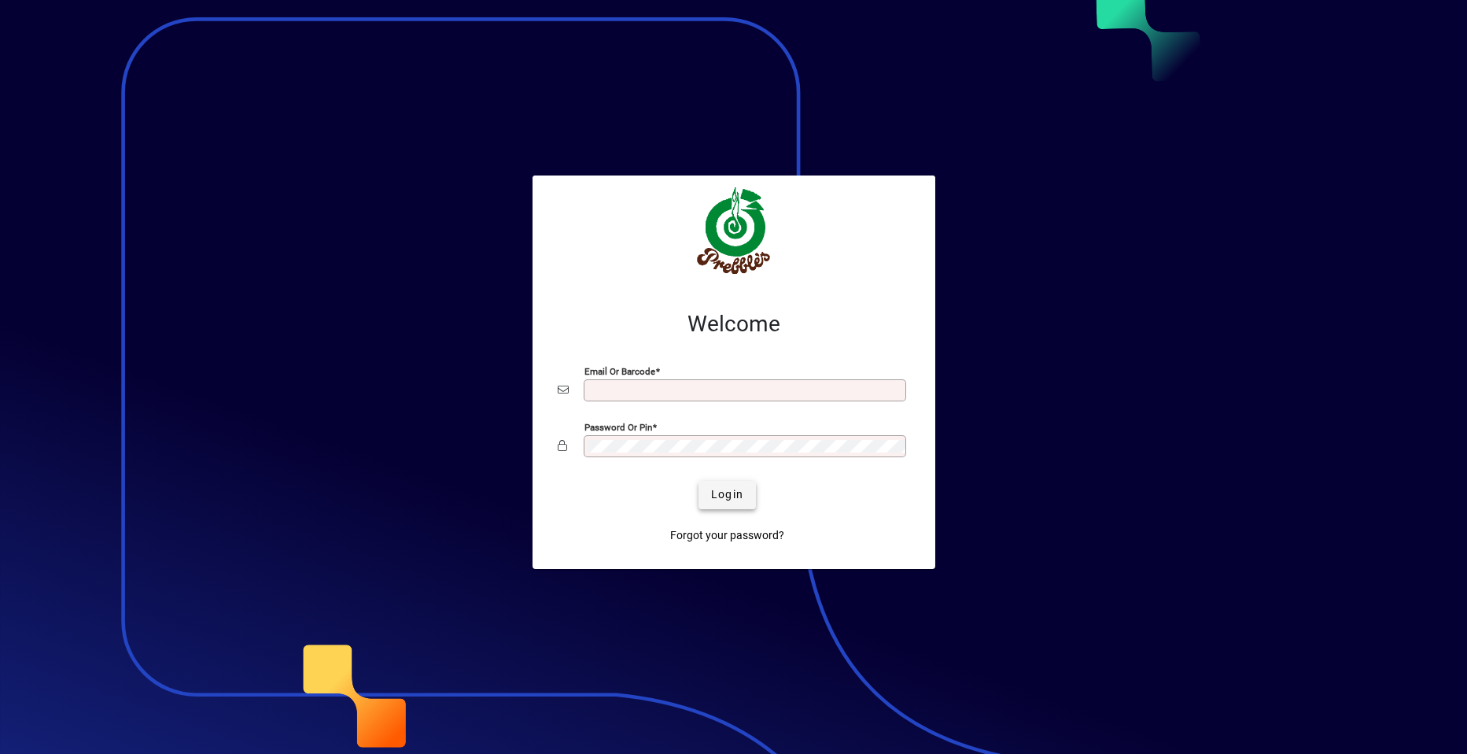
type input "**********"
click at [729, 491] on span "Login" at bounding box center [727, 494] width 32 height 17
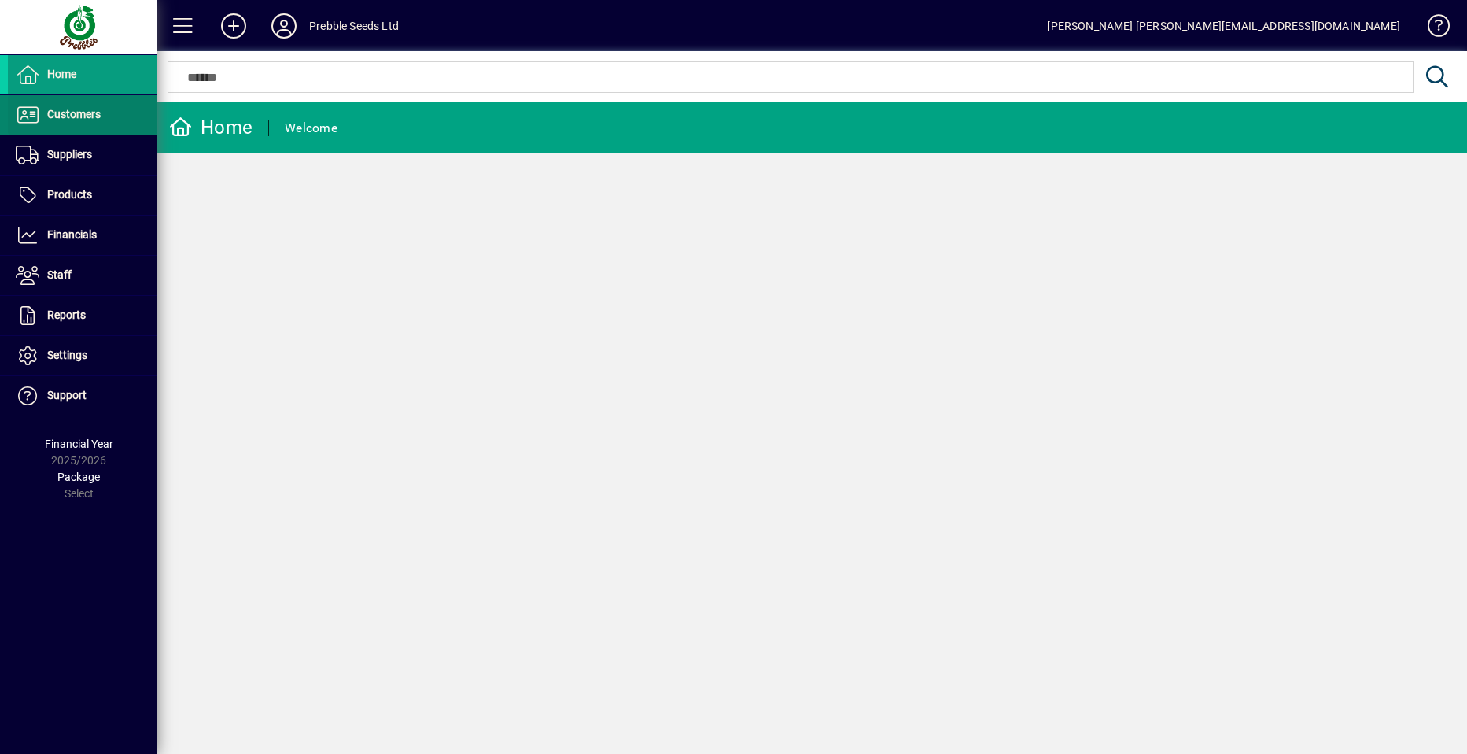
click at [101, 122] on span at bounding box center [82, 115] width 149 height 38
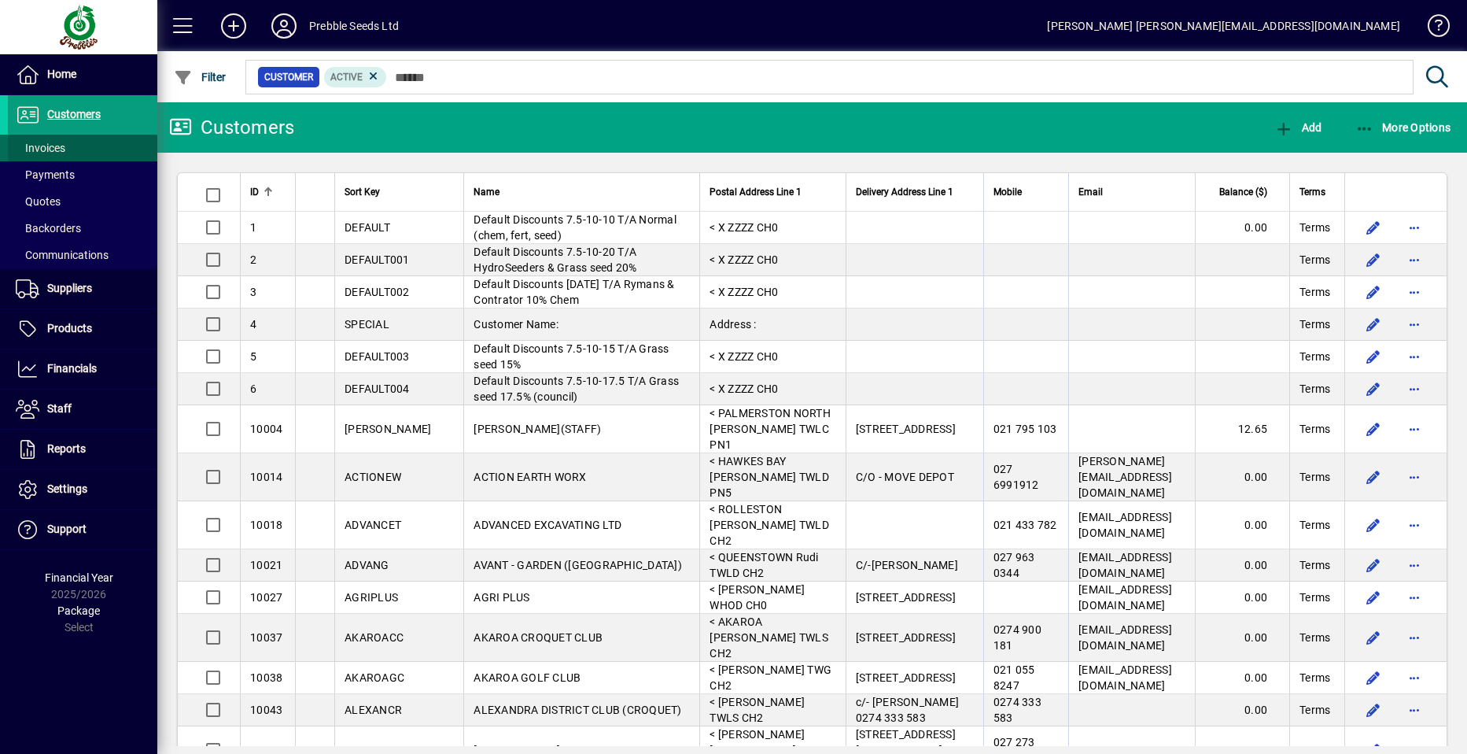
click at [94, 145] on span at bounding box center [82, 148] width 149 height 38
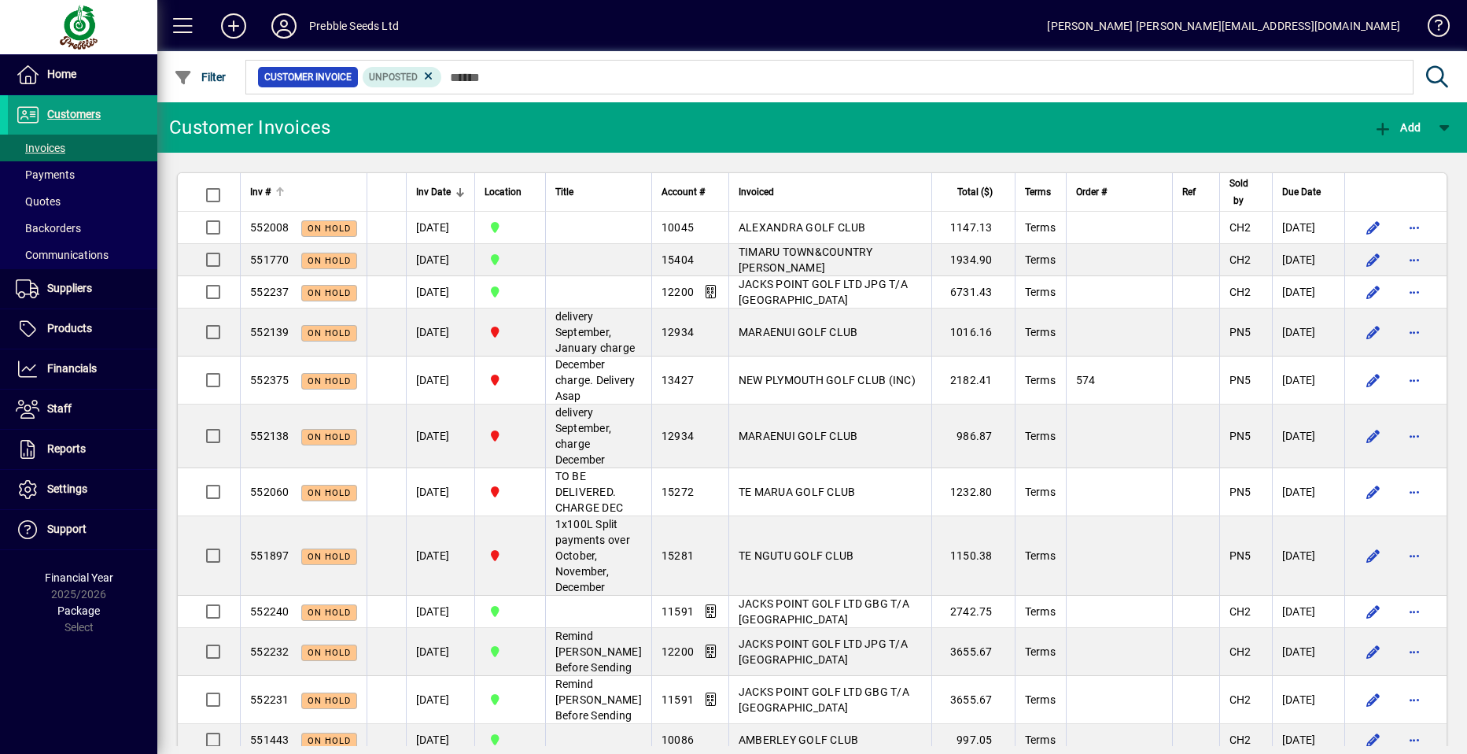
click at [265, 193] on span "Inv #" at bounding box center [260, 191] width 20 height 17
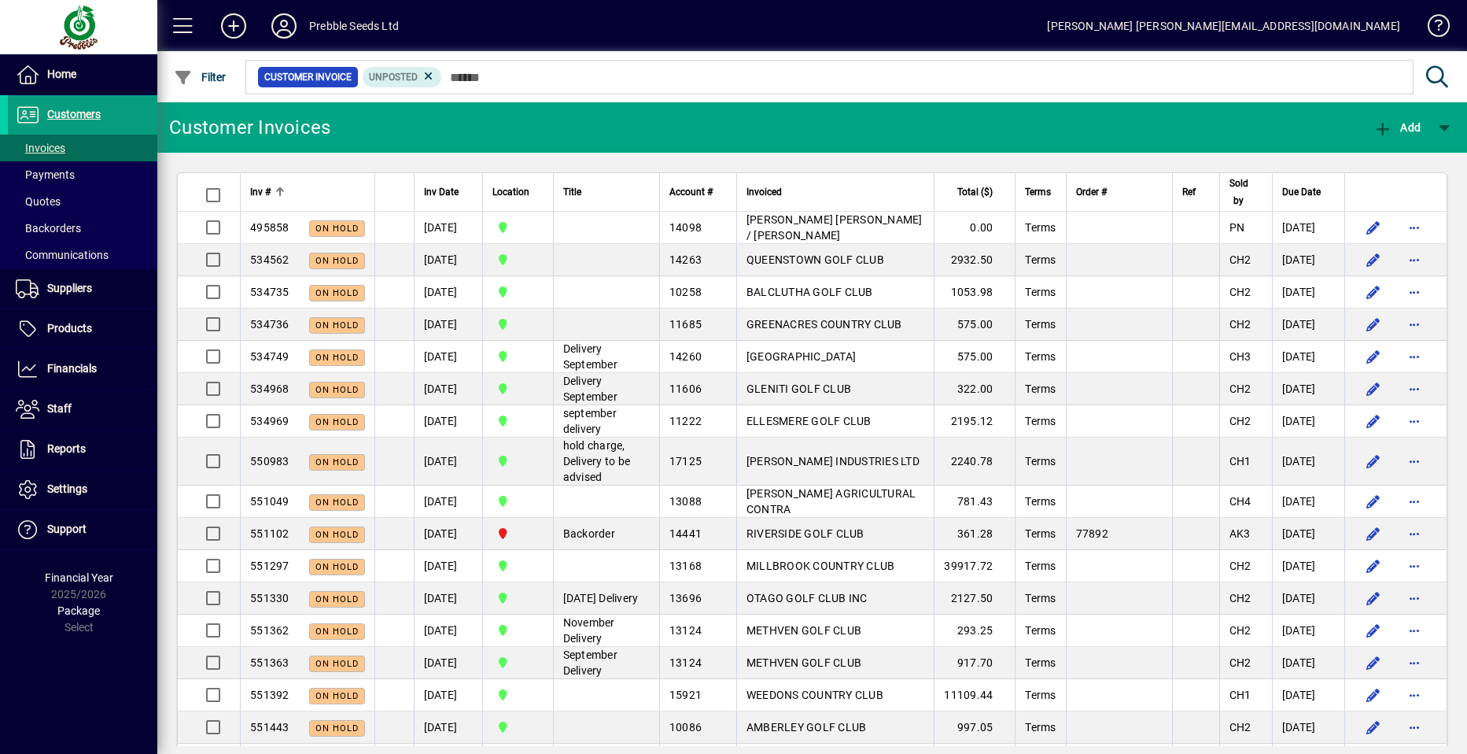
click at [265, 193] on span "Inv #" at bounding box center [260, 191] width 20 height 17
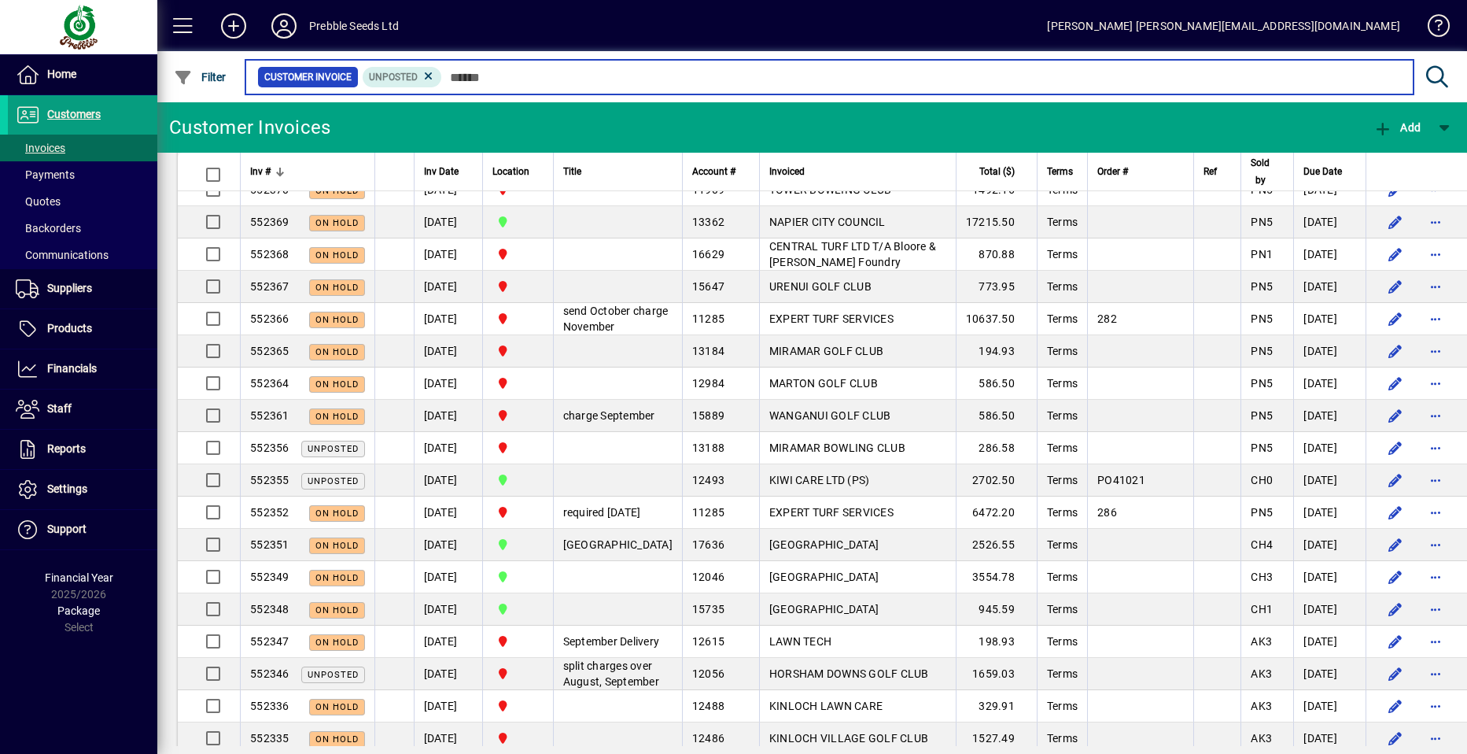
scroll to position [1416, 0]
